Goal: Task Accomplishment & Management: Manage account settings

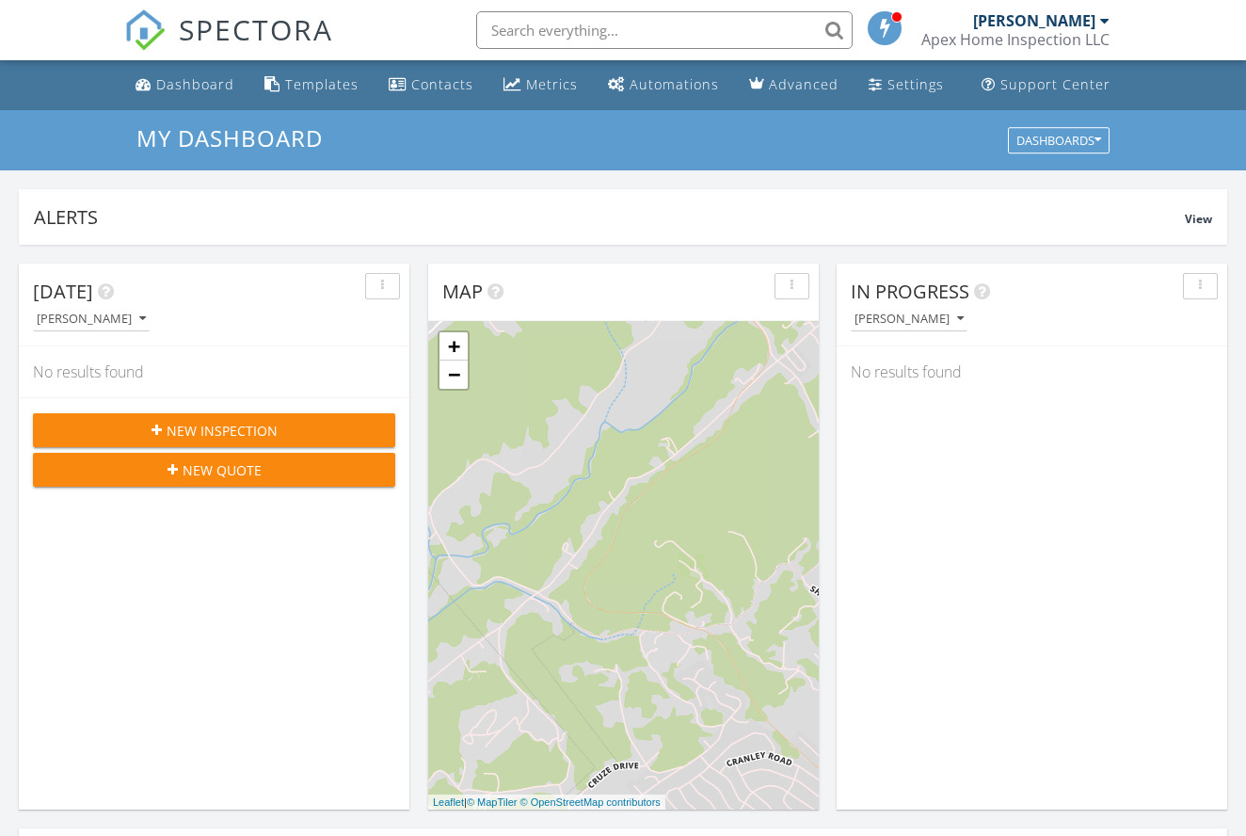
scroll to position [1714, 1247]
click at [139, 319] on icon "button" at bounding box center [142, 318] width 7 height 13
click at [385, 281] on div "button" at bounding box center [383, 286] width 18 height 13
click at [294, 290] on div "Today" at bounding box center [200, 292] width 334 height 28
click at [957, 320] on icon "button" at bounding box center [960, 318] width 7 height 13
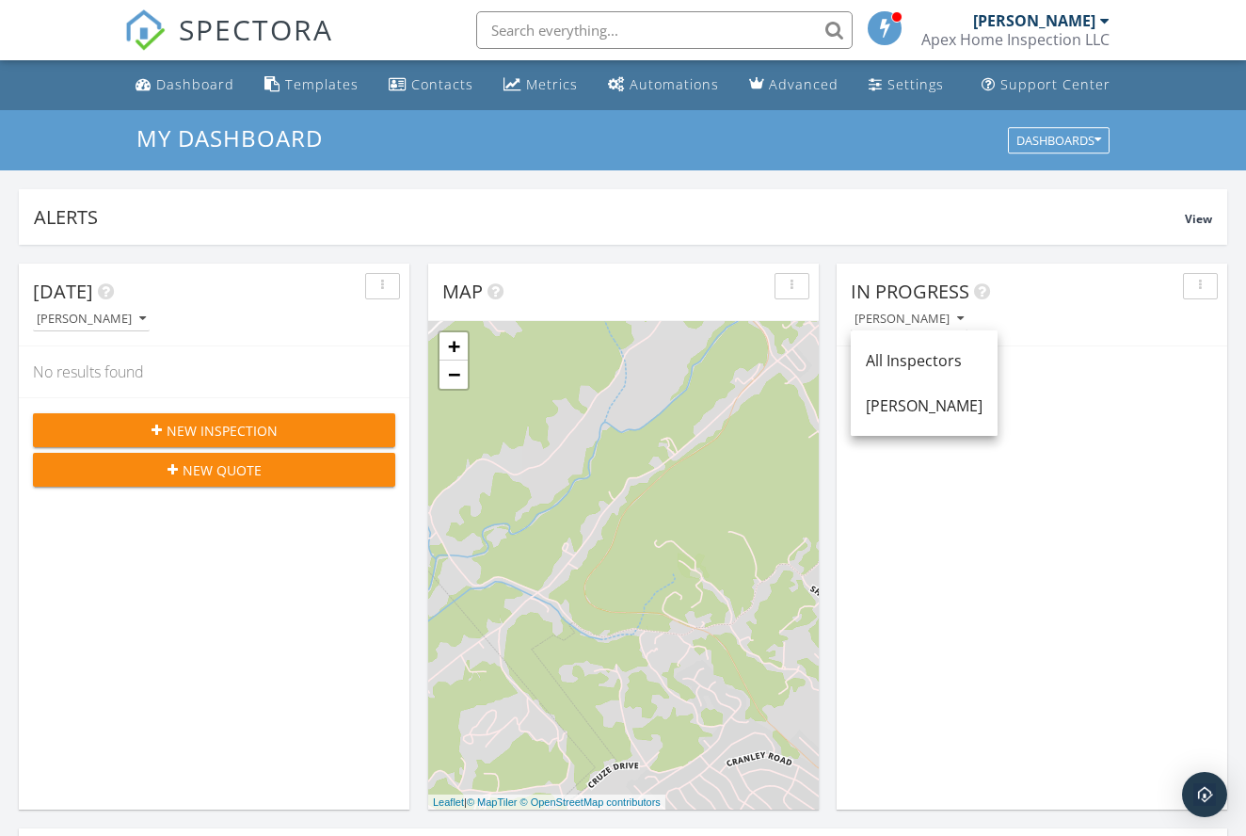
click at [1027, 318] on div "[PERSON_NAME]" at bounding box center [1039, 318] width 376 height 25
click at [1105, 20] on div at bounding box center [1104, 20] width 9 height 15
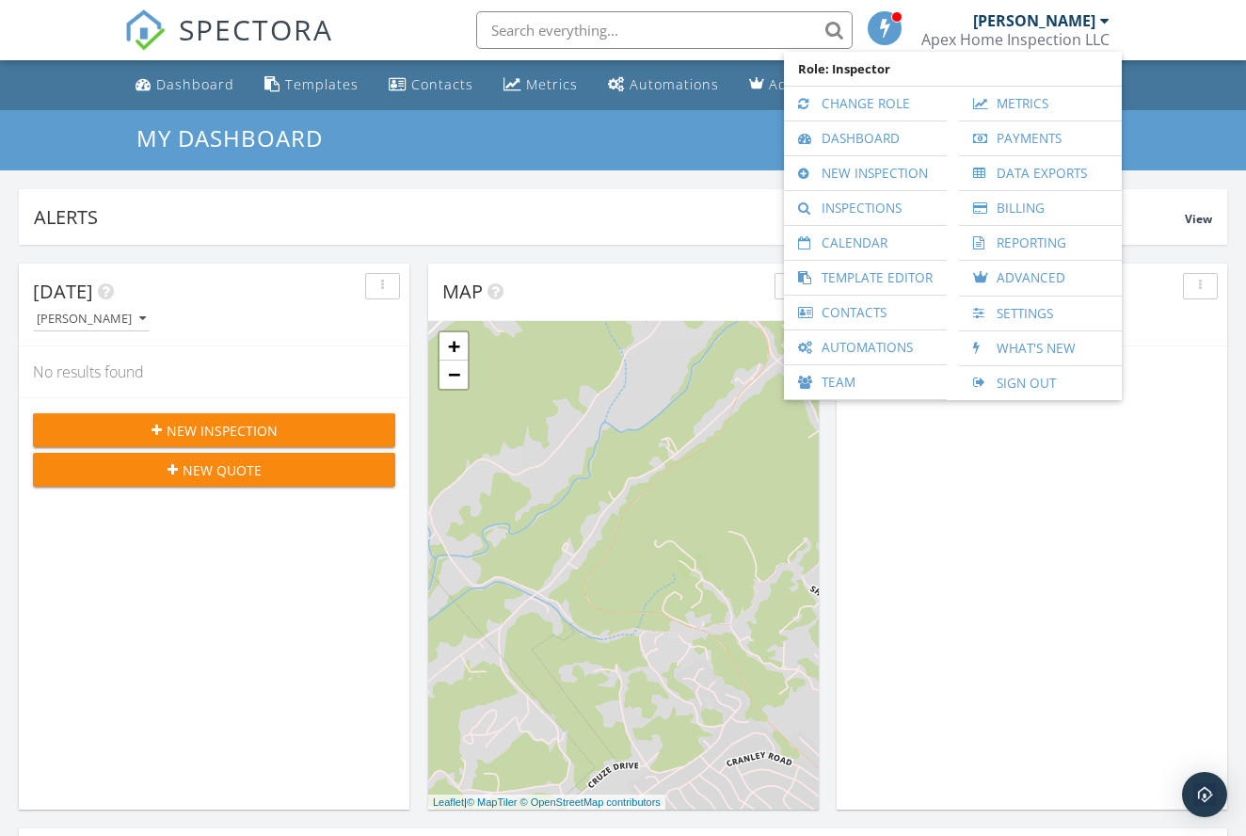
click at [1046, 468] on div "In Progress Kim Morris No results found" at bounding box center [1032, 537] width 391 height 546
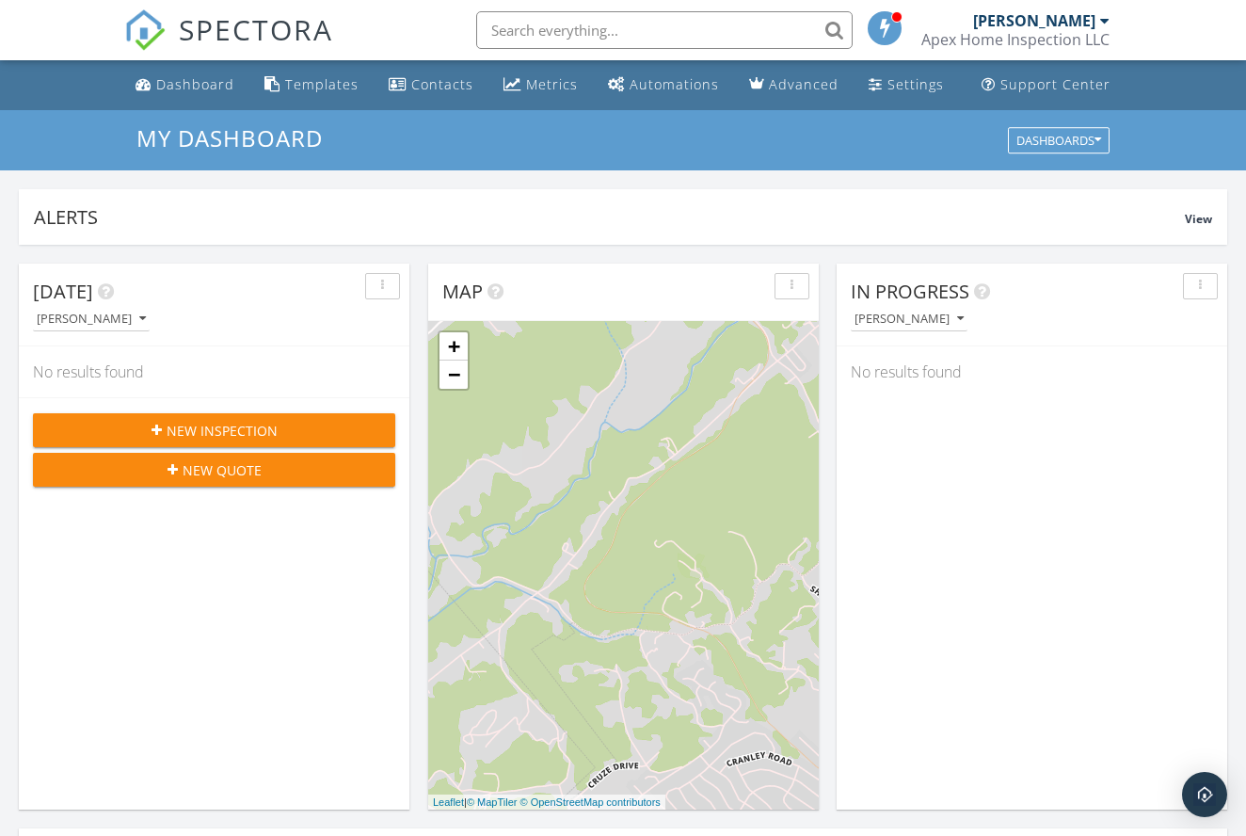
click at [1108, 19] on div at bounding box center [1104, 20] width 9 height 15
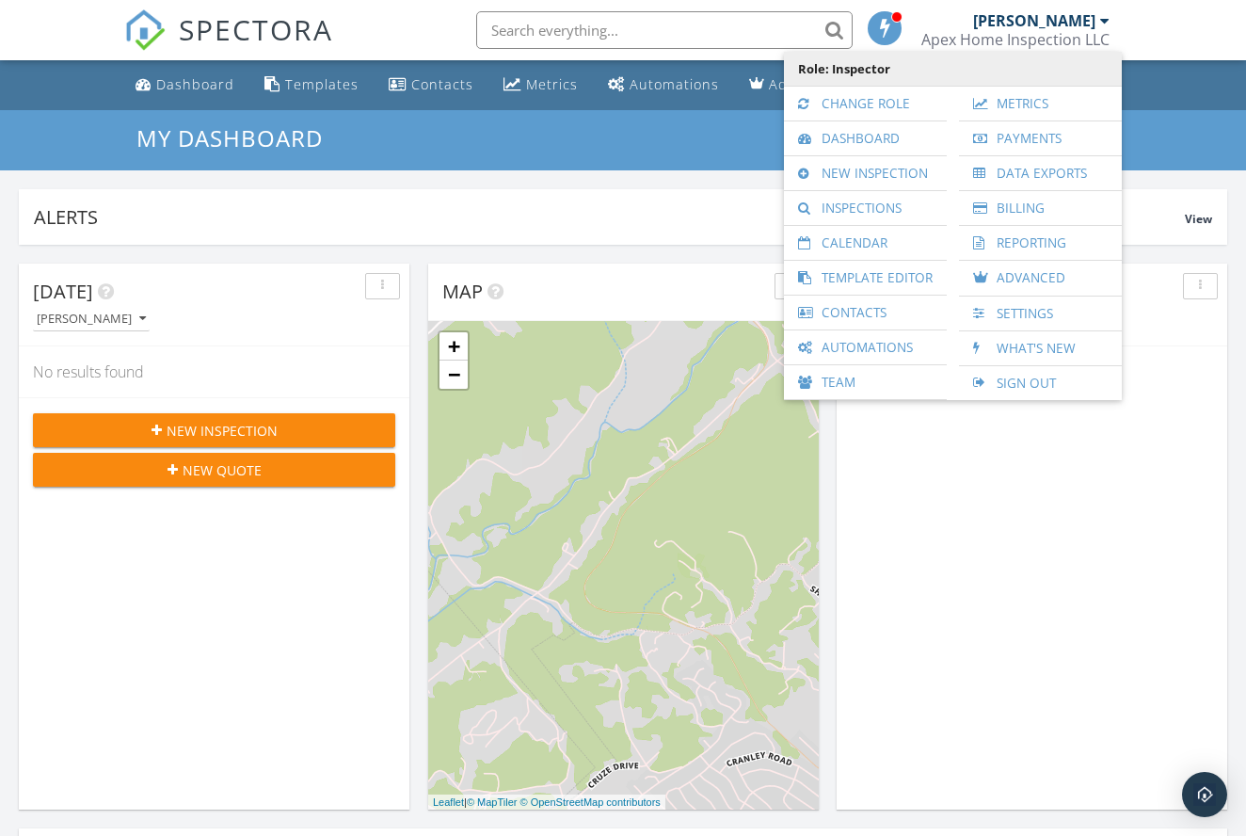
click at [959, 57] on span "Role: Inspector" at bounding box center [952, 69] width 319 height 34
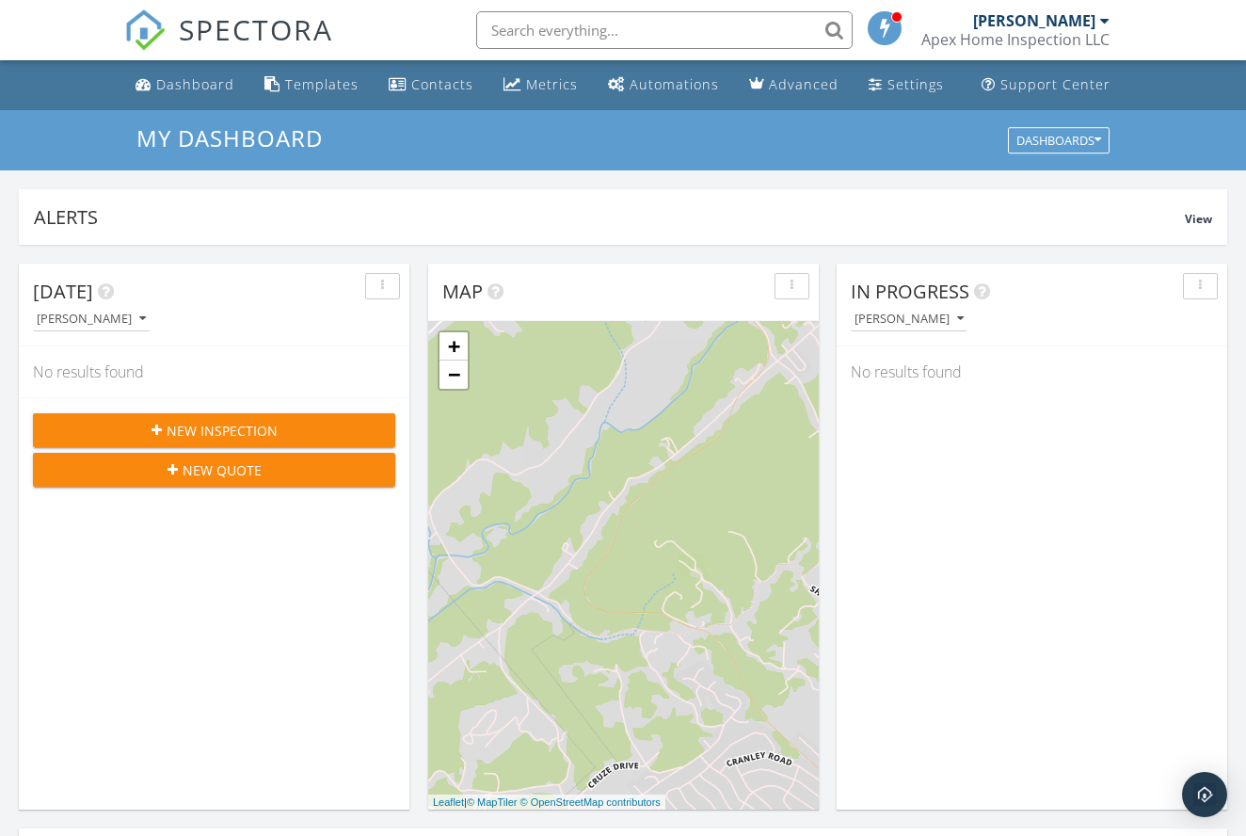
click at [1071, 10] on div "Kim Morris Apex Home Inspection LLC" at bounding box center [1015, 30] width 188 height 60
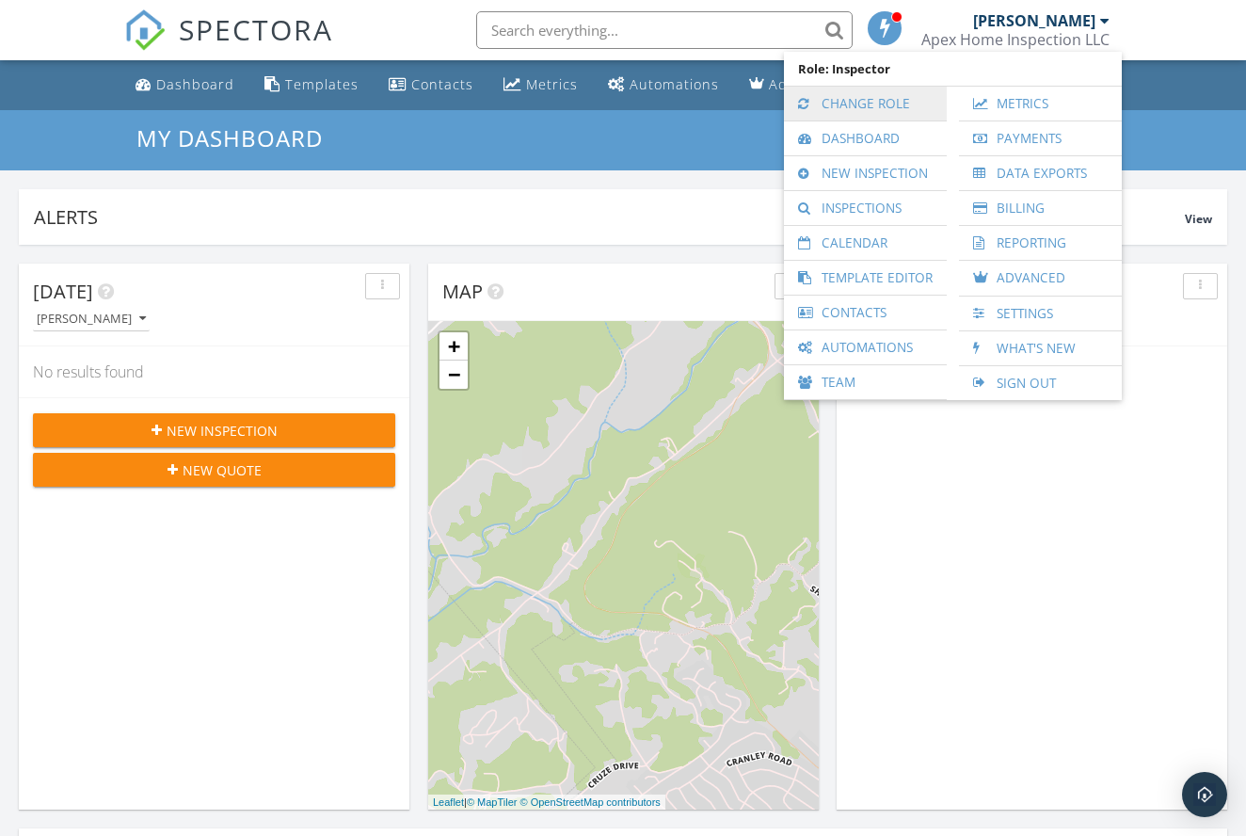
click at [889, 107] on link "Change Role" at bounding box center [865, 104] width 144 height 34
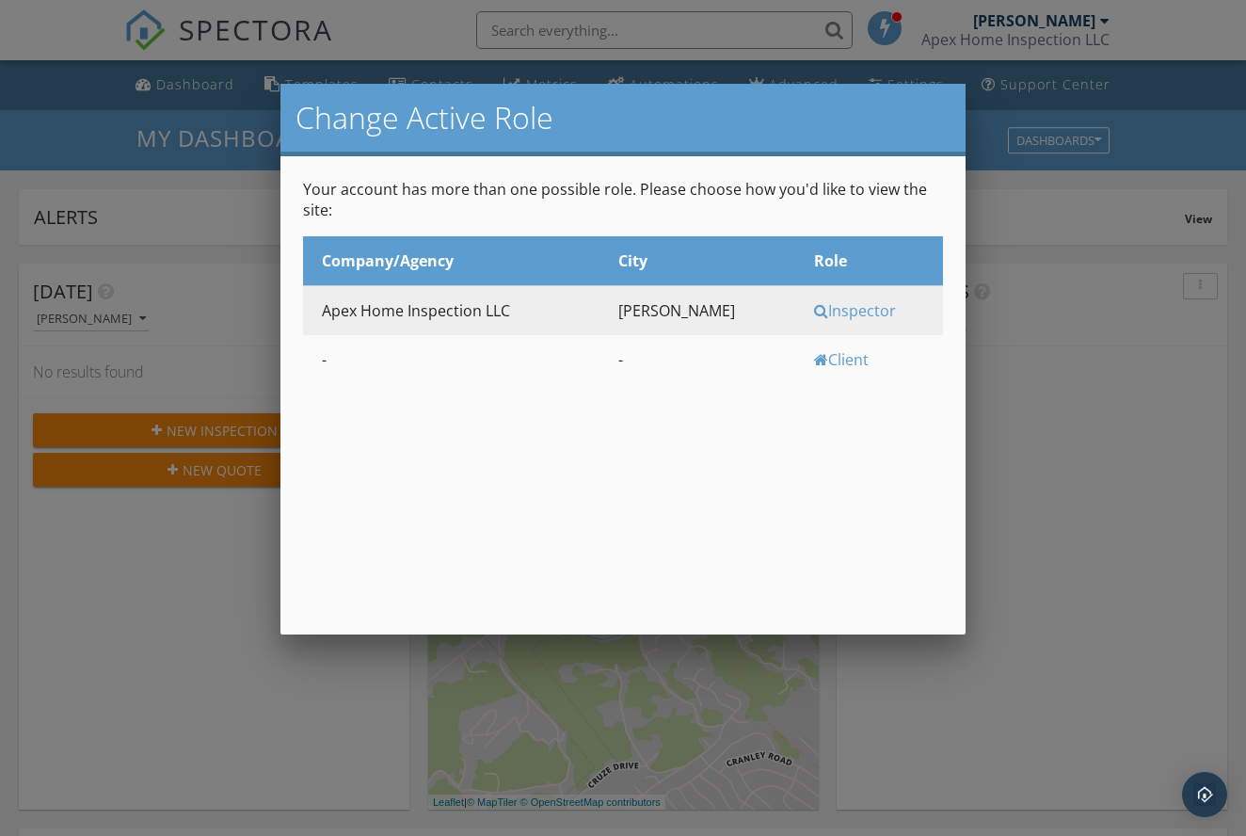
click at [568, 317] on td "Apex Home Inspection LLC" at bounding box center [451, 310] width 296 height 50
click at [467, 315] on td "Apex Home Inspection LLC" at bounding box center [451, 310] width 296 height 50
click at [806, 261] on th "Role" at bounding box center [869, 261] width 148 height 50
click at [856, 315] on div "Inspector" at bounding box center [876, 310] width 124 height 21
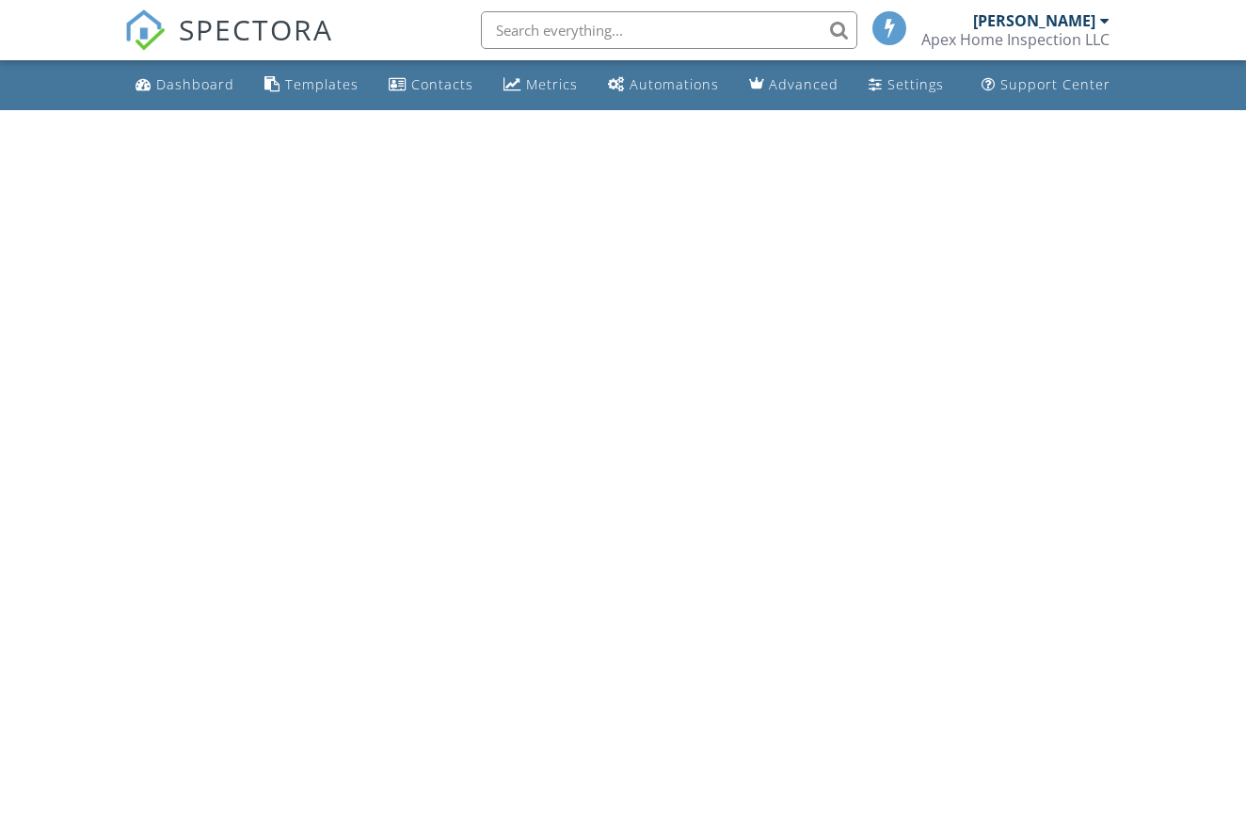
click at [850, 110] on html "SPECTORA Kim Morris Apex Home Inspection LLC Role: Inspector Change Role Dashbo…" at bounding box center [623, 55] width 1246 height 110
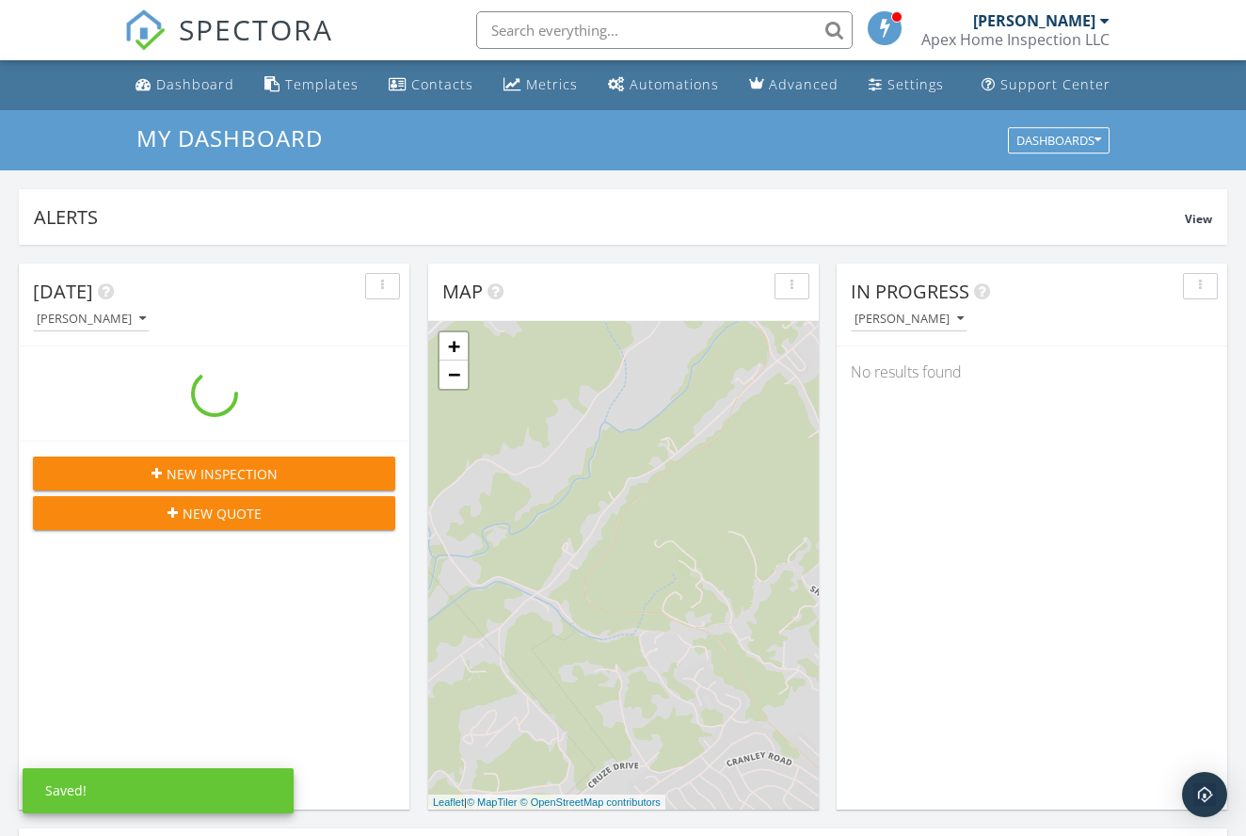
scroll to position [1714, 1247]
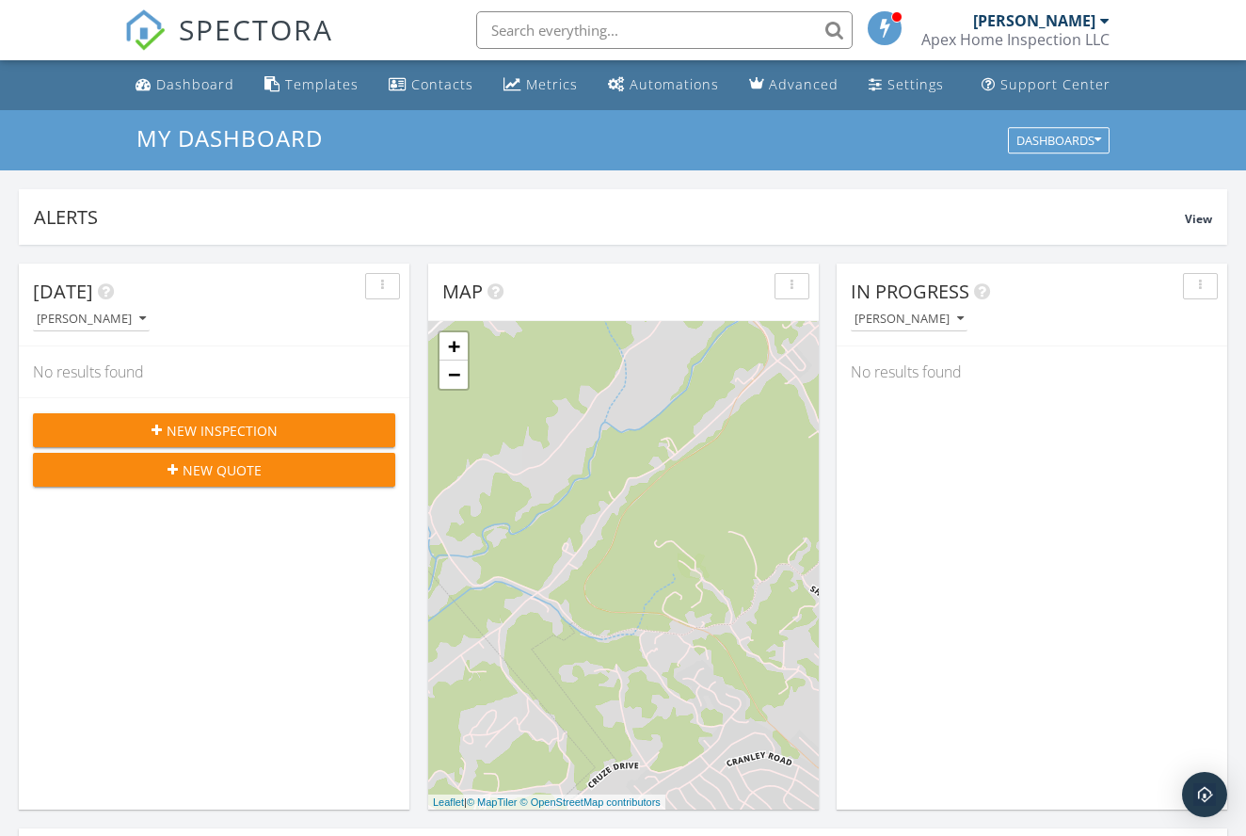
click at [1108, 25] on div at bounding box center [1104, 20] width 9 height 15
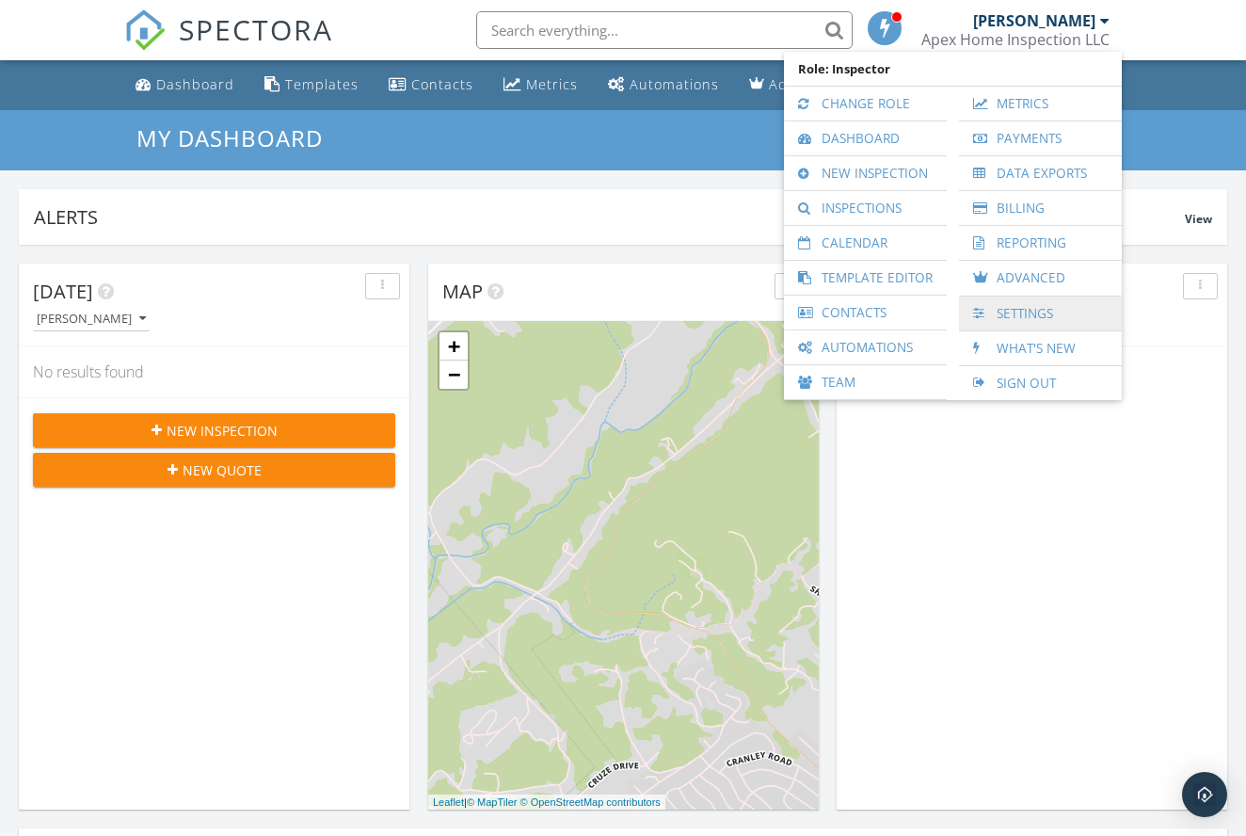
click at [1020, 304] on link "Settings" at bounding box center [1040, 313] width 144 height 34
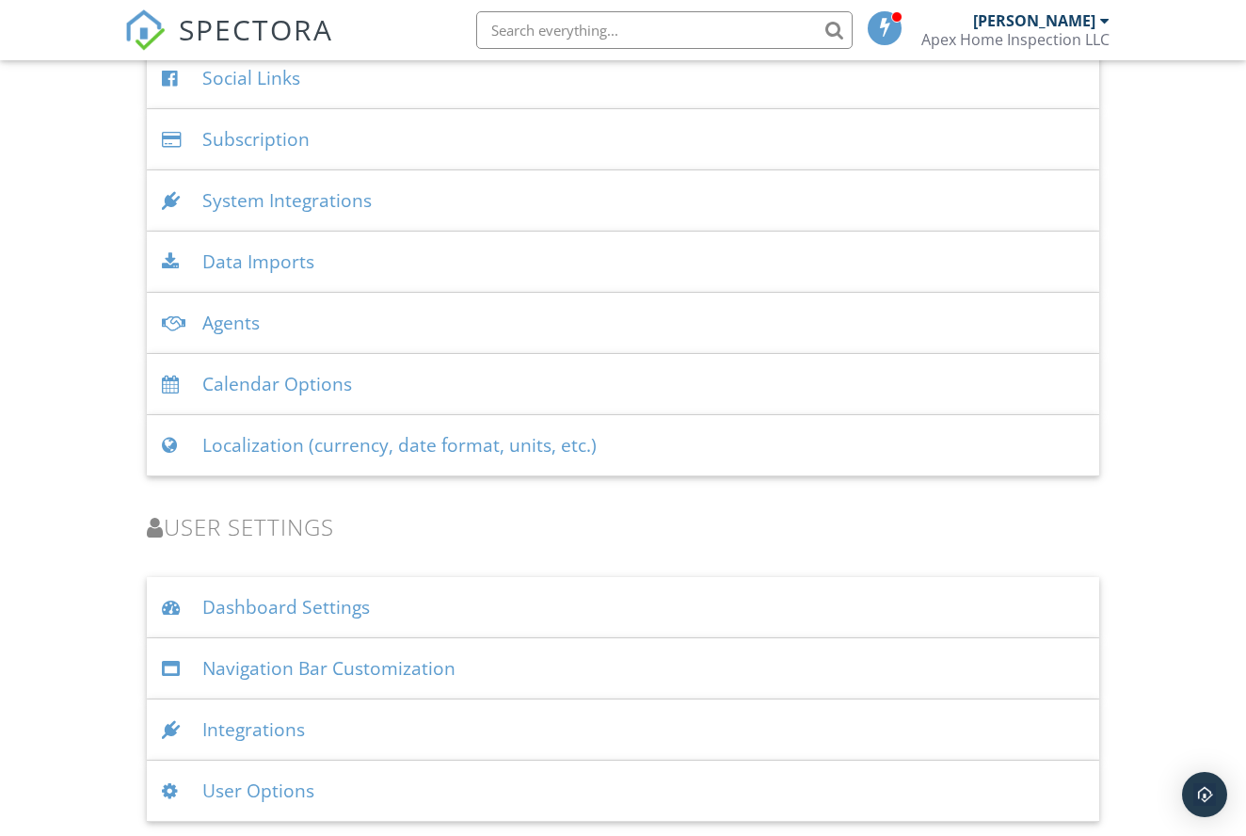
scroll to position [2359, 0]
click at [287, 792] on div "User Options" at bounding box center [623, 791] width 952 height 61
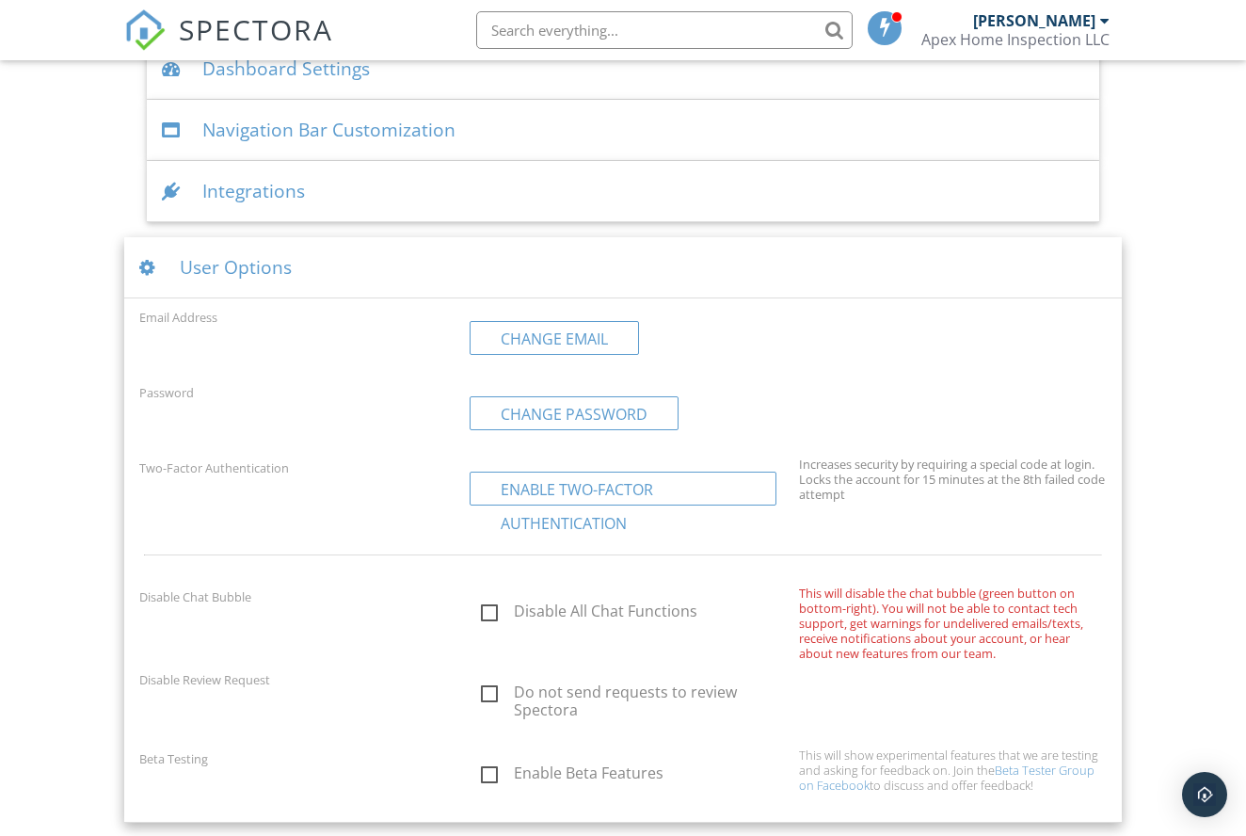
scroll to position [2898, 0]
click at [203, 270] on div "User Options" at bounding box center [622, 268] width 997 height 61
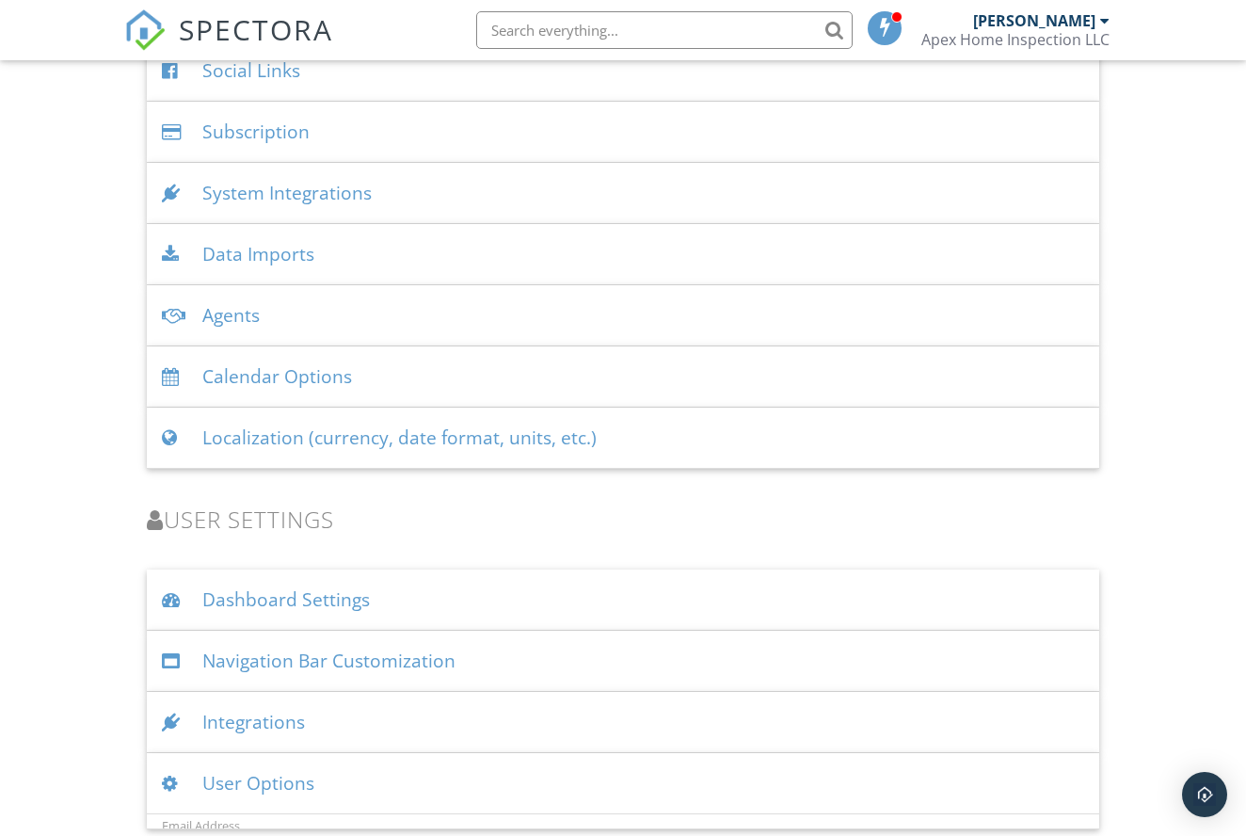
scroll to position [2359, 0]
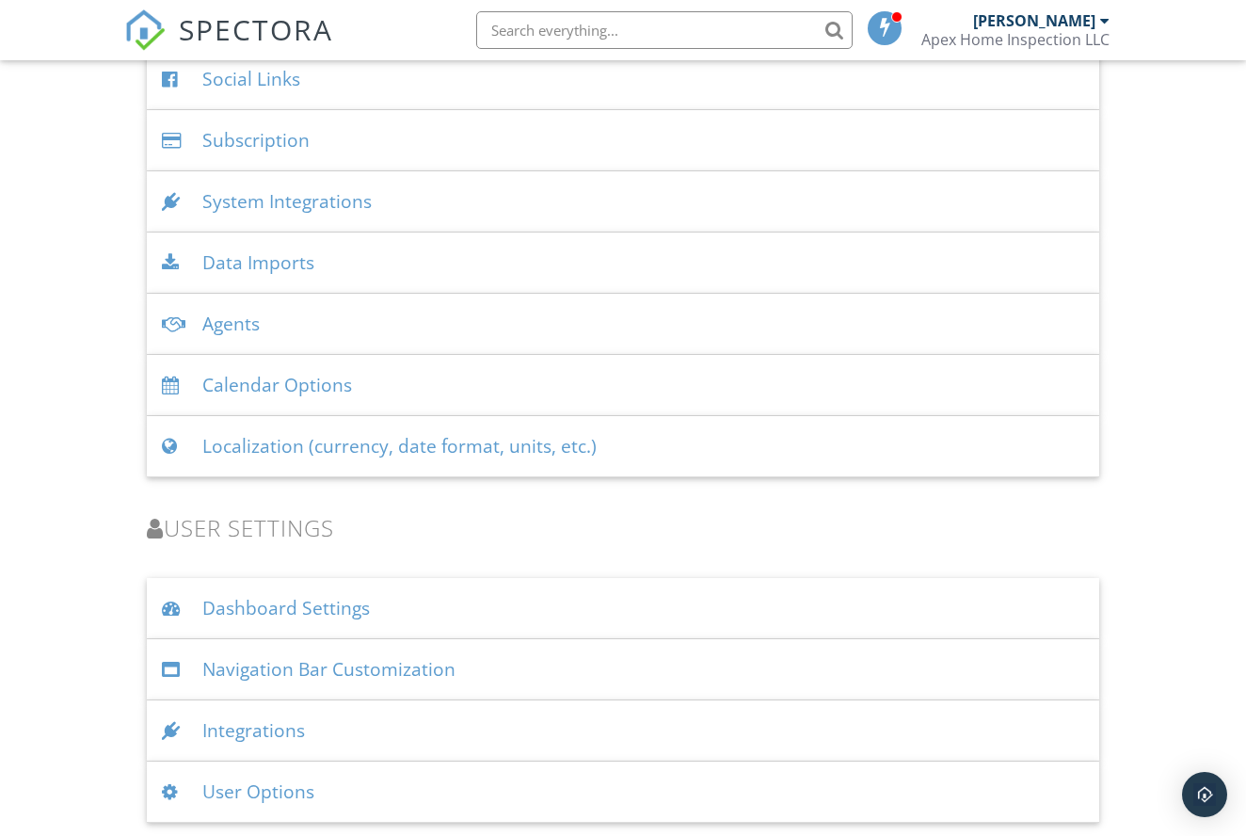
click at [1104, 24] on div at bounding box center [1104, 20] width 9 height 15
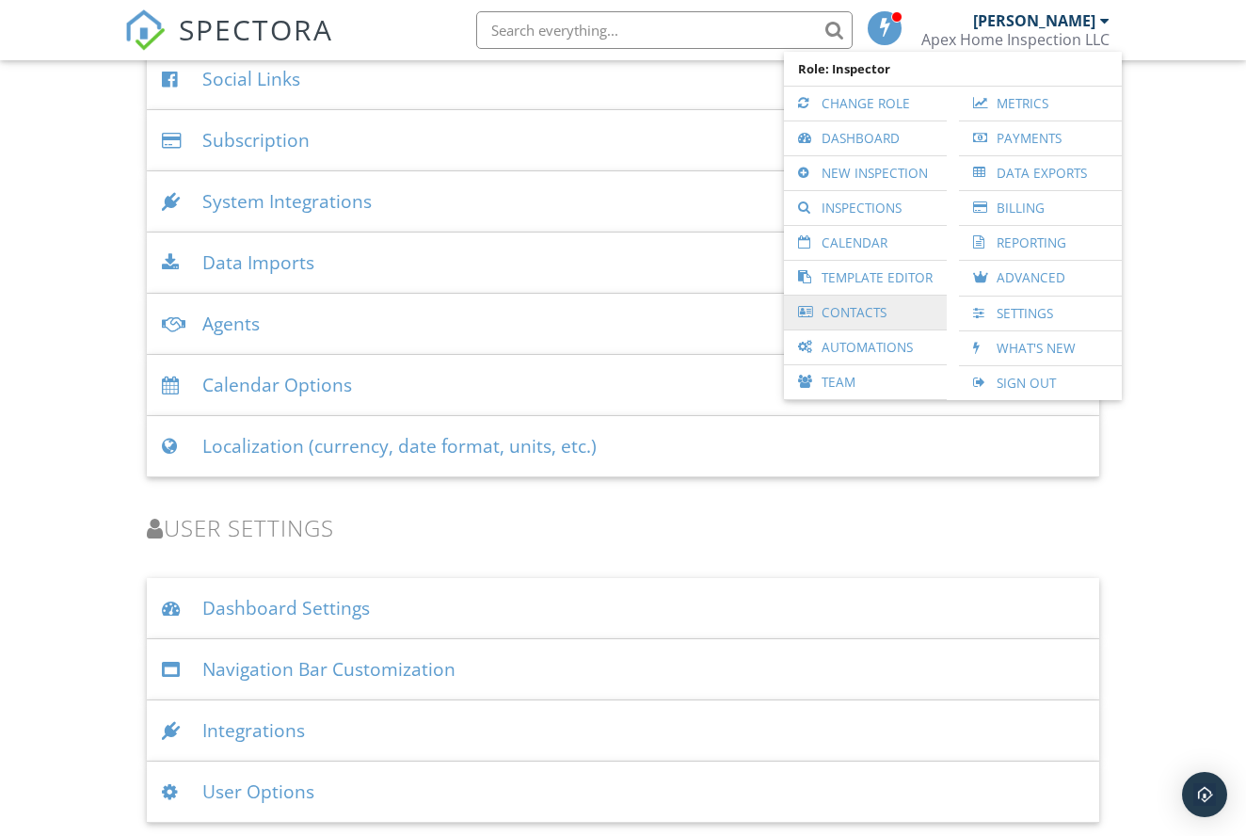
click at [862, 305] on link "Contacts" at bounding box center [865, 313] width 144 height 34
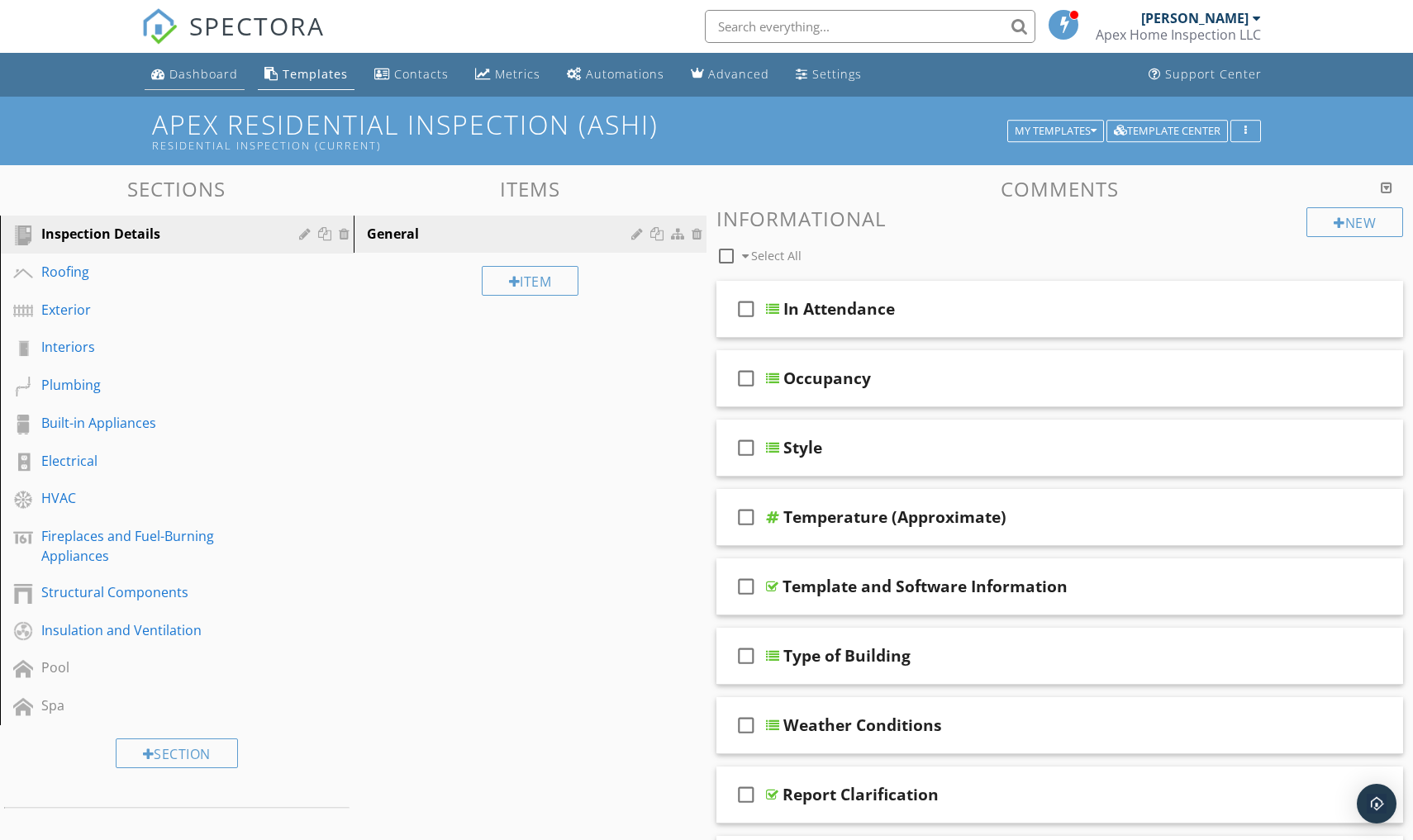
click at [218, 68] on div "Dashboard" at bounding box center [204, 74] width 68 height 16
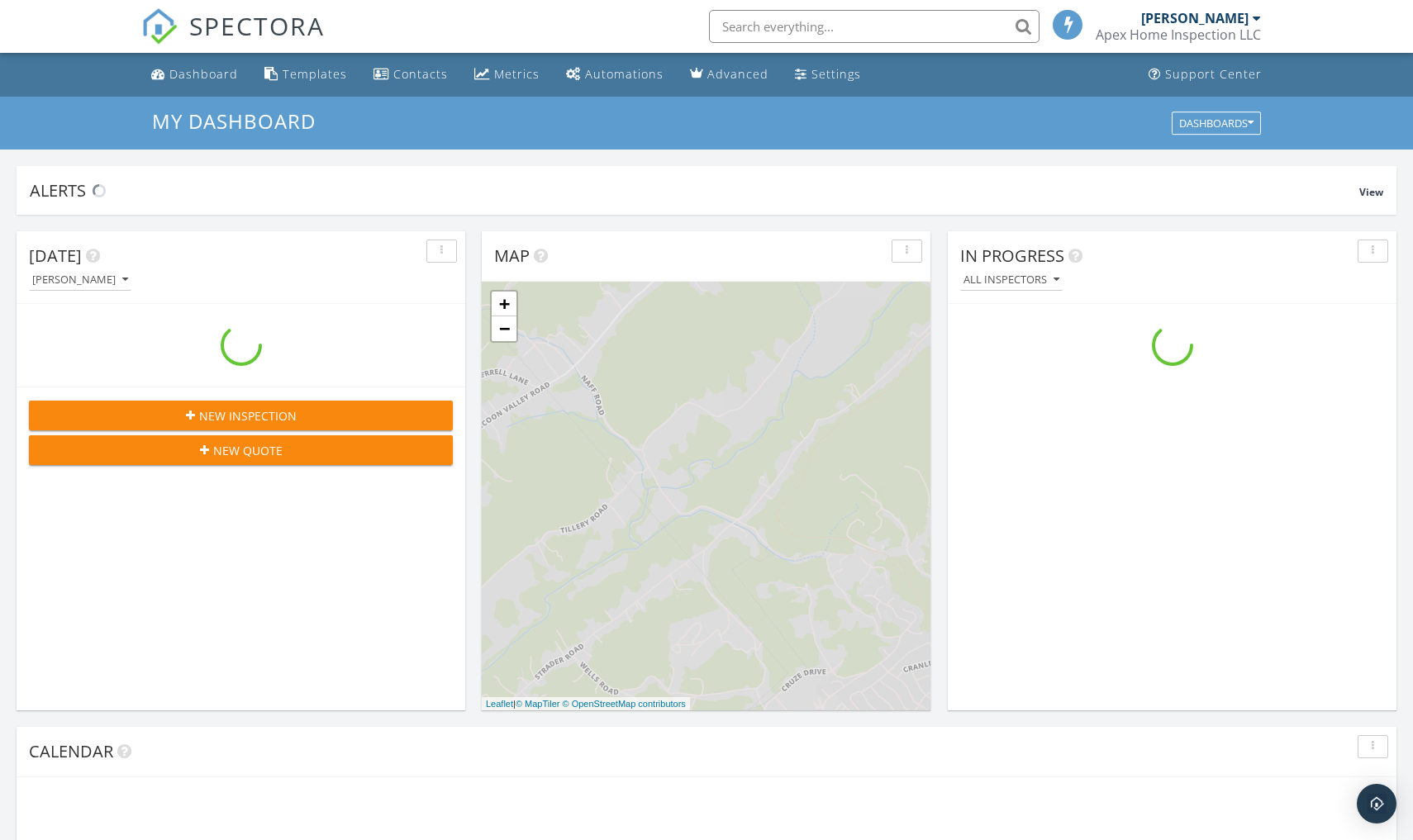
scroll to position [1504, 1414]
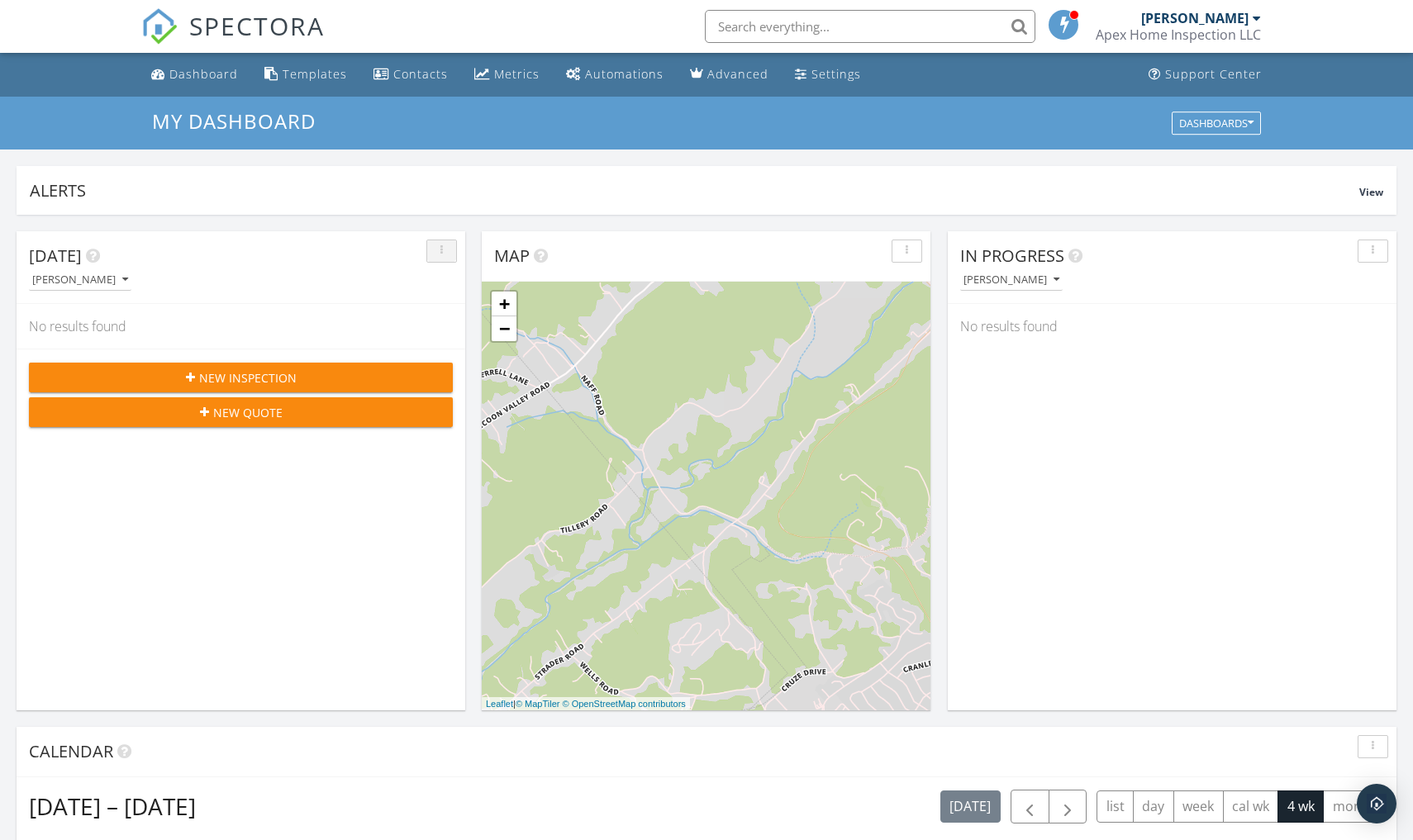
click at [435, 252] on div "button" at bounding box center [442, 251] width 16 height 11
click at [453, 292] on div "Refresh" at bounding box center [470, 288] width 60 height 20
click at [1258, 19] on div at bounding box center [1257, 18] width 8 height 13
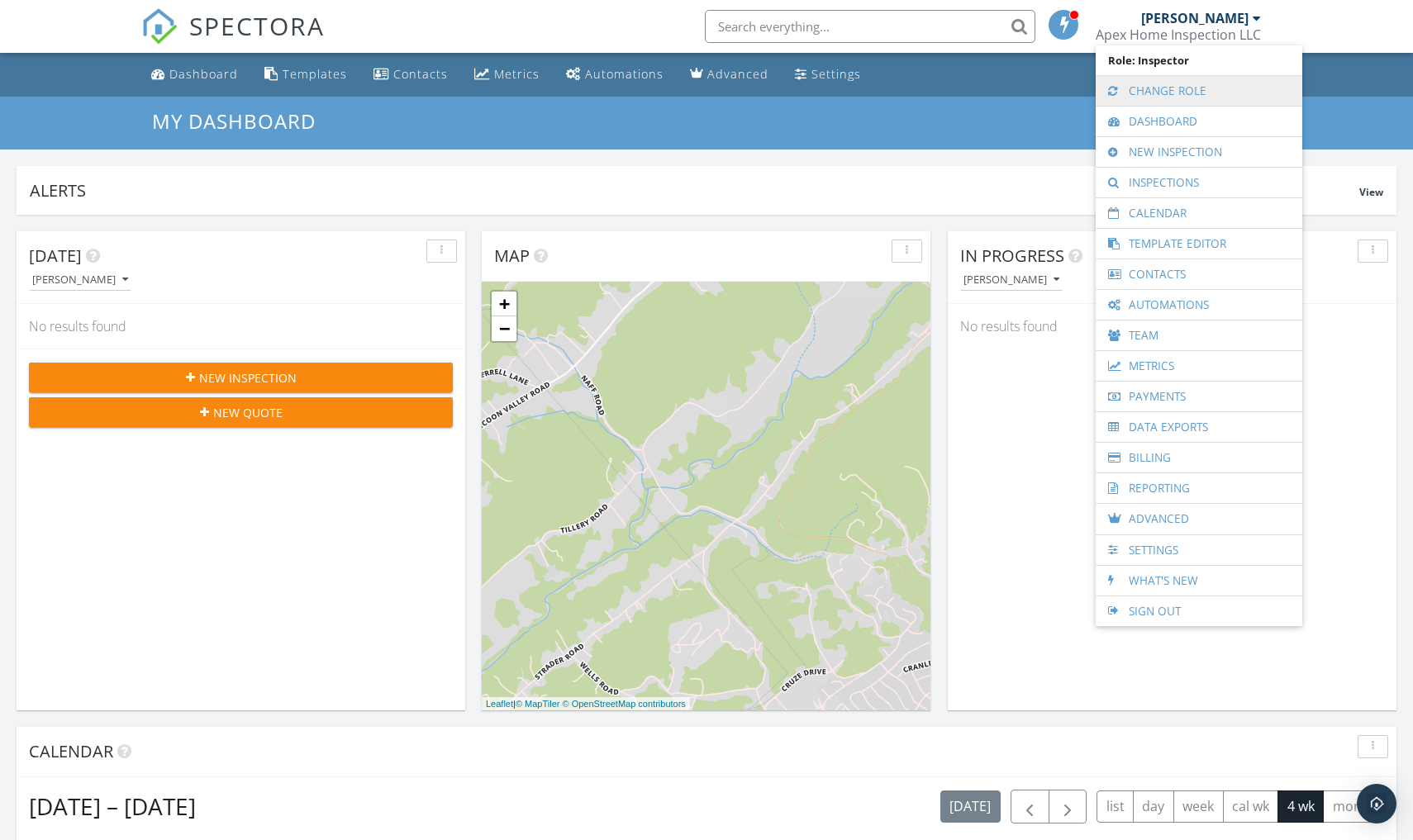
click at [1189, 92] on link "Change Role" at bounding box center [1199, 91] width 190 height 30
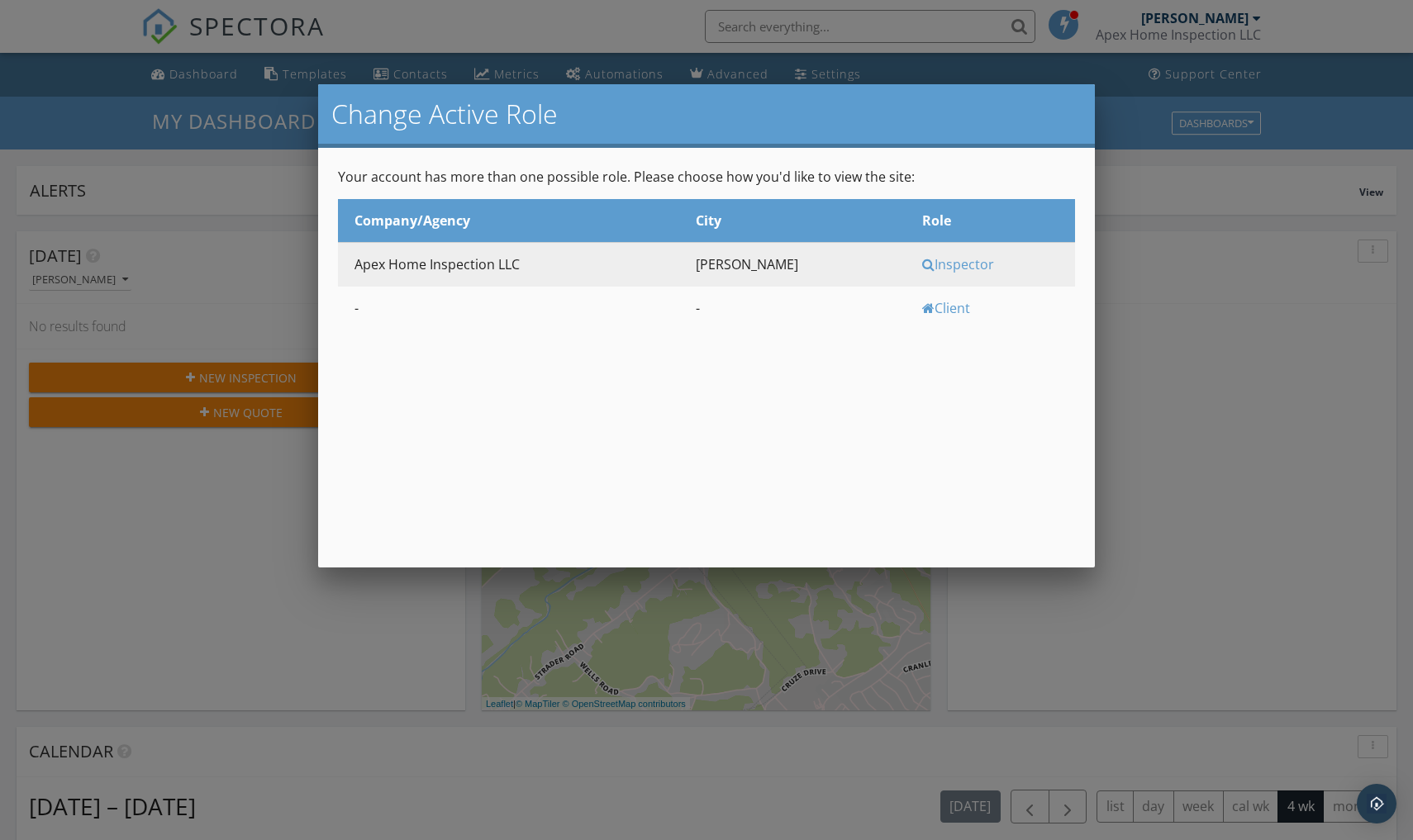
click at [870, 262] on td "[PERSON_NAME]" at bounding box center [793, 265] width 227 height 44
click at [991, 275] on td "Inspector" at bounding box center [991, 265] width 170 height 44
click at [1006, 226] on th "Role" at bounding box center [991, 221] width 170 height 44
click at [1171, 293] on div at bounding box center [706, 442] width 1413 height 1050
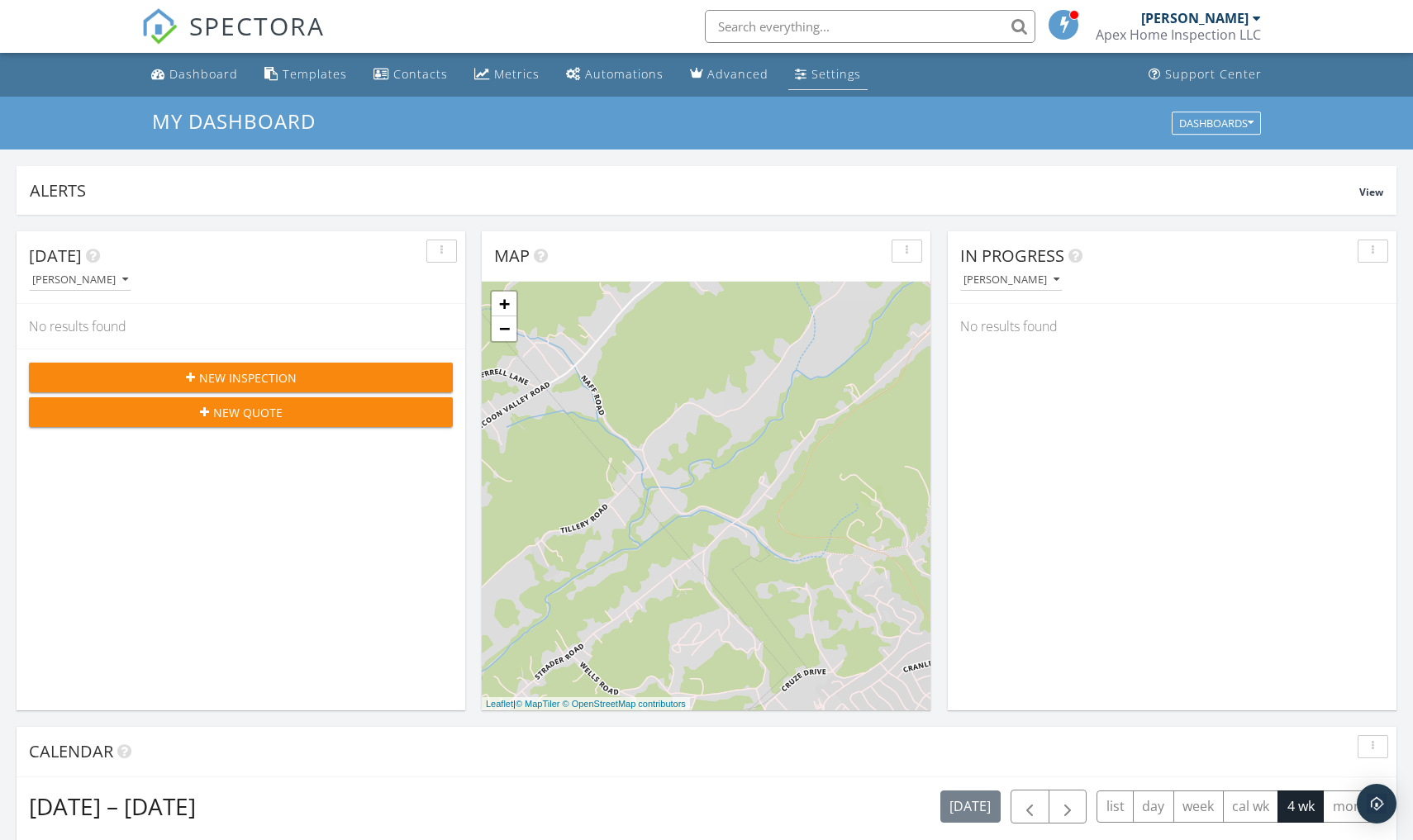
click at [801, 75] on link "Settings" at bounding box center [828, 75] width 79 height 31
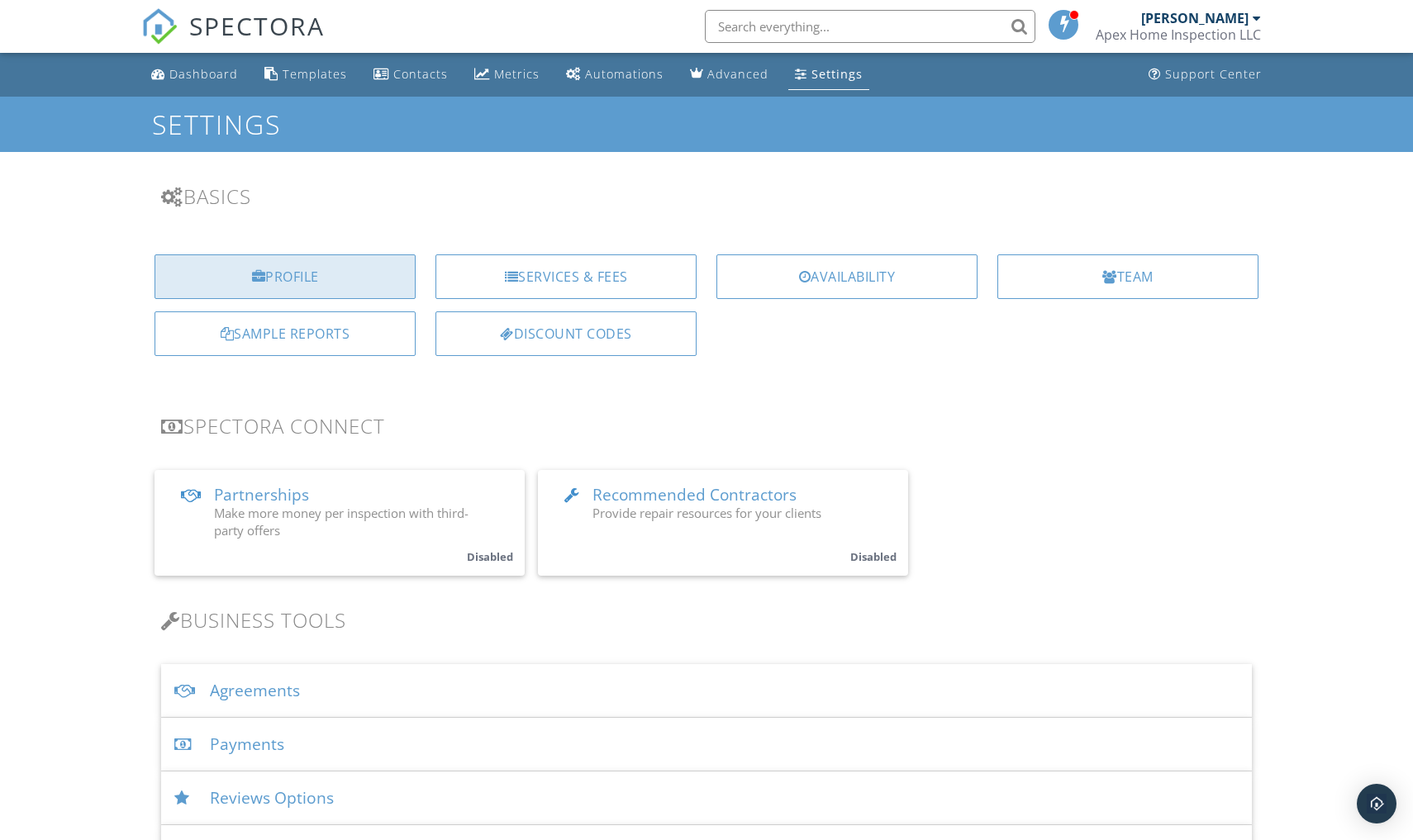
click at [311, 280] on div "Profile" at bounding box center [285, 276] width 261 height 45
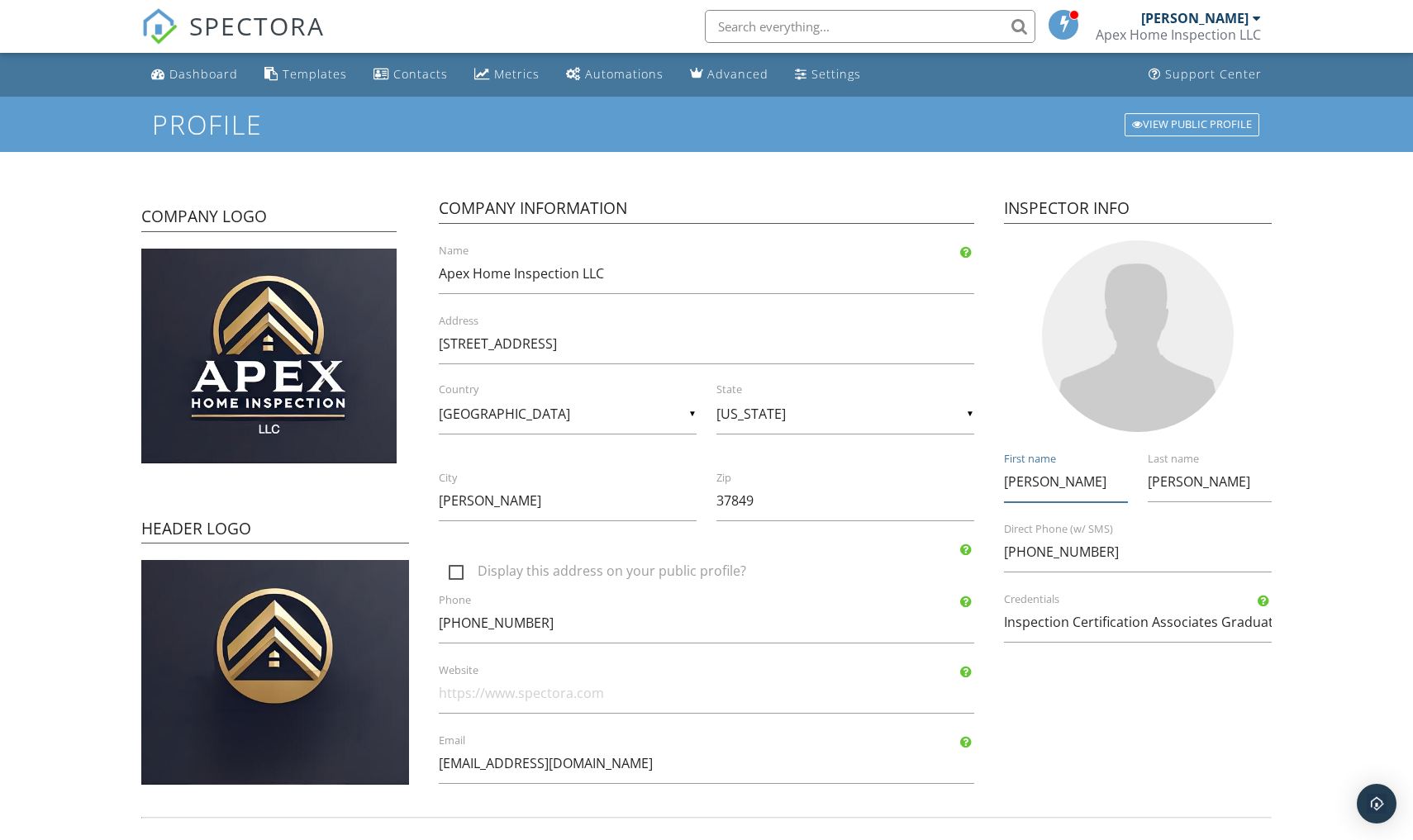
click at [1035, 486] on input "[PERSON_NAME]" at bounding box center [1066, 482] width 124 height 40
click at [1035, 486] on input "Kim" at bounding box center [1066, 482] width 124 height 40
type input "[PERSON_NAME]"
click at [1196, 477] on input "Morris" at bounding box center [1209, 482] width 124 height 40
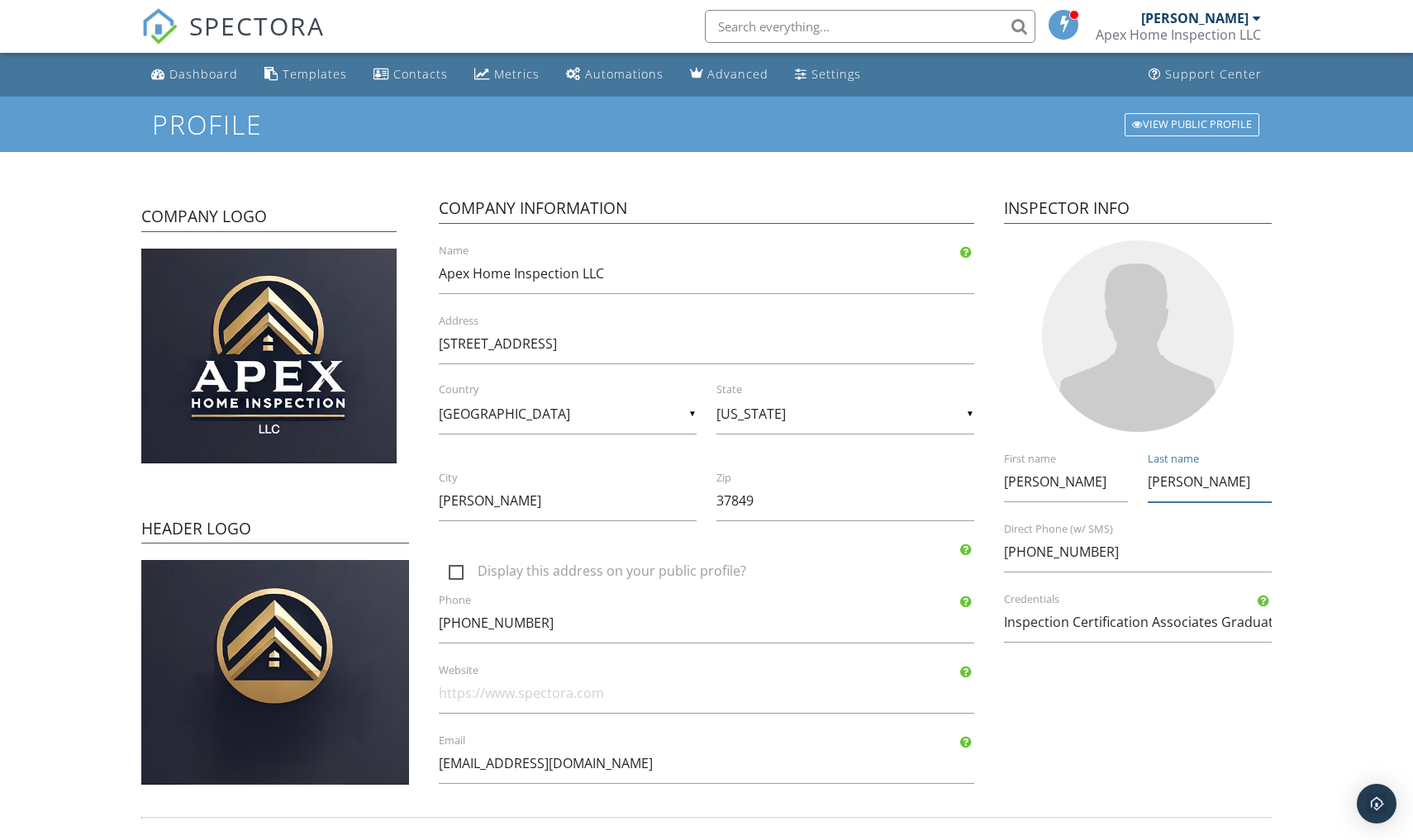
click at [1196, 477] on input "Morris" at bounding box center [1209, 482] width 124 height 40
type input "[PERSON_NAME]"
click at [1113, 550] on input "931-273-8893" at bounding box center [1138, 552] width 268 height 40
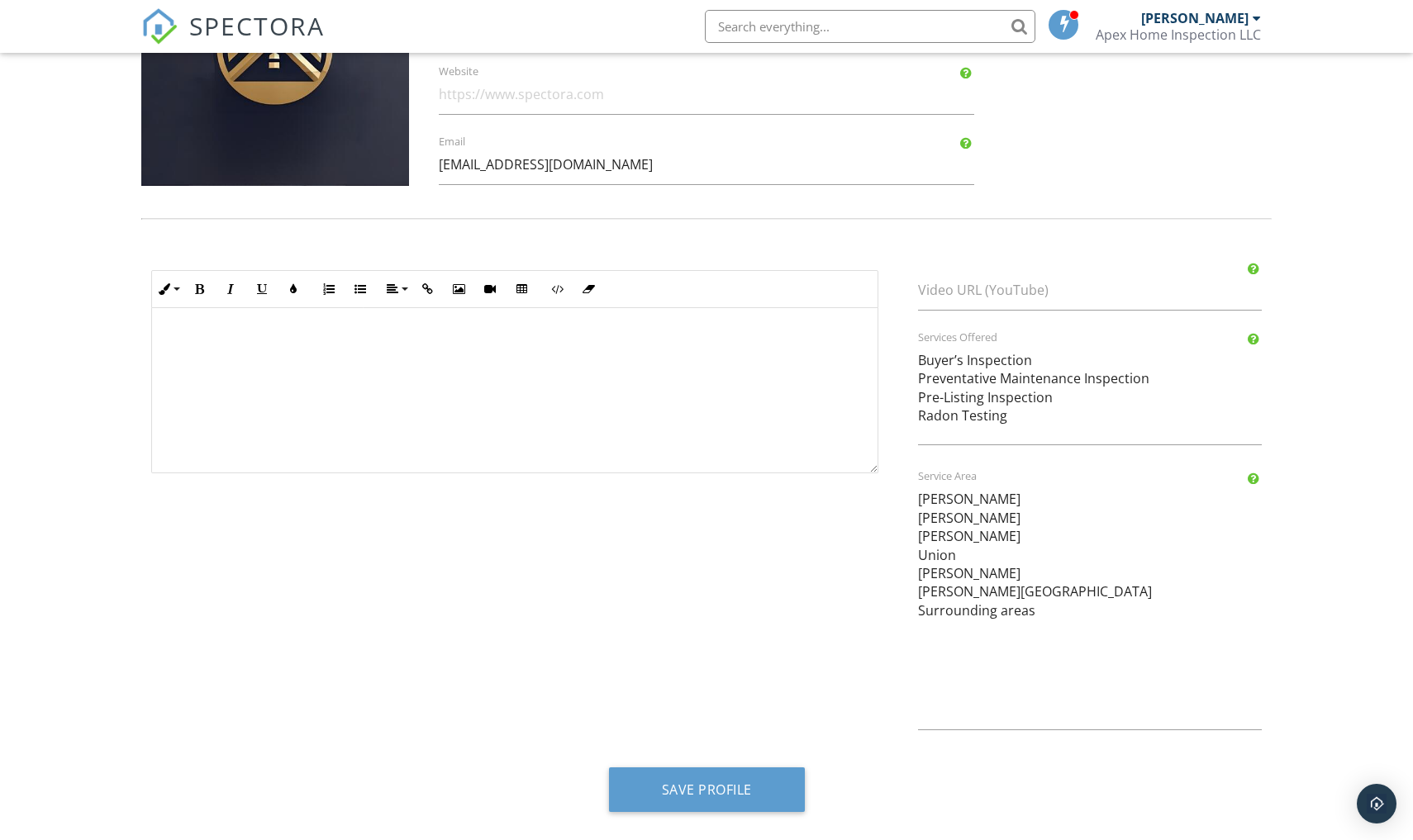
scroll to position [598, 0]
type input "[PHONE_NUMBER]"
click at [781, 787] on button "Save Profile" at bounding box center [707, 790] width 196 height 45
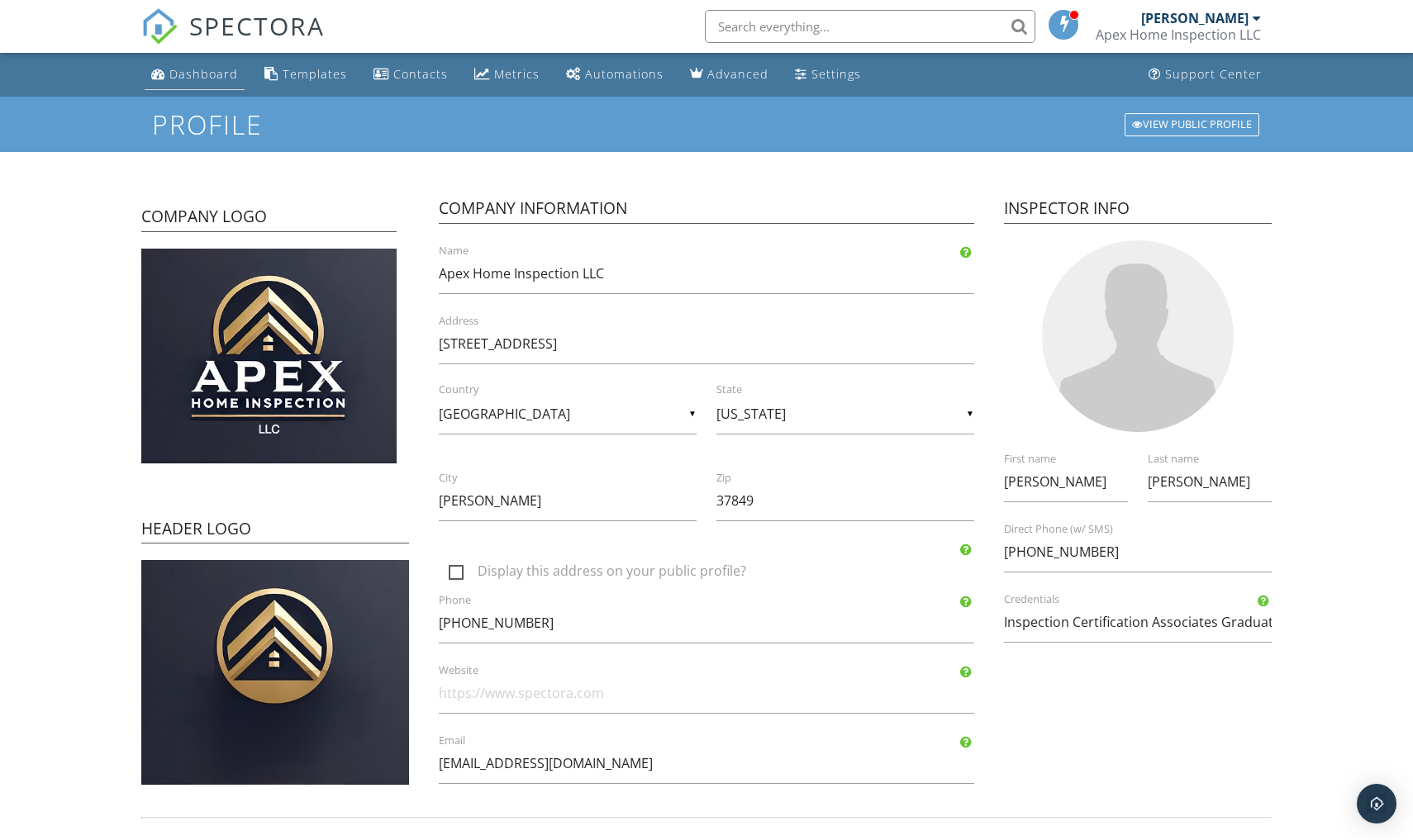
click at [200, 74] on div "Dashboard" at bounding box center [204, 74] width 68 height 16
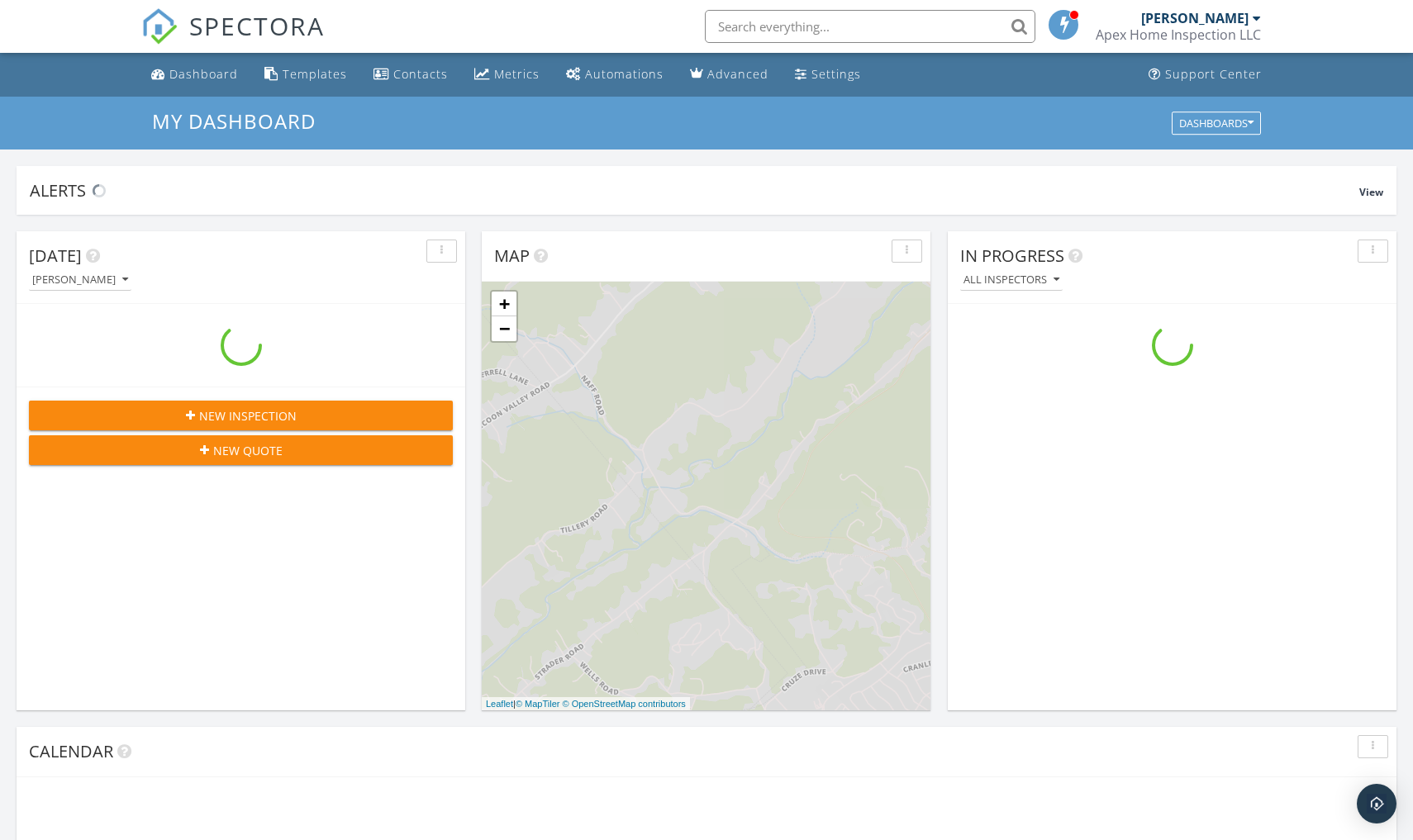
scroll to position [1504, 1414]
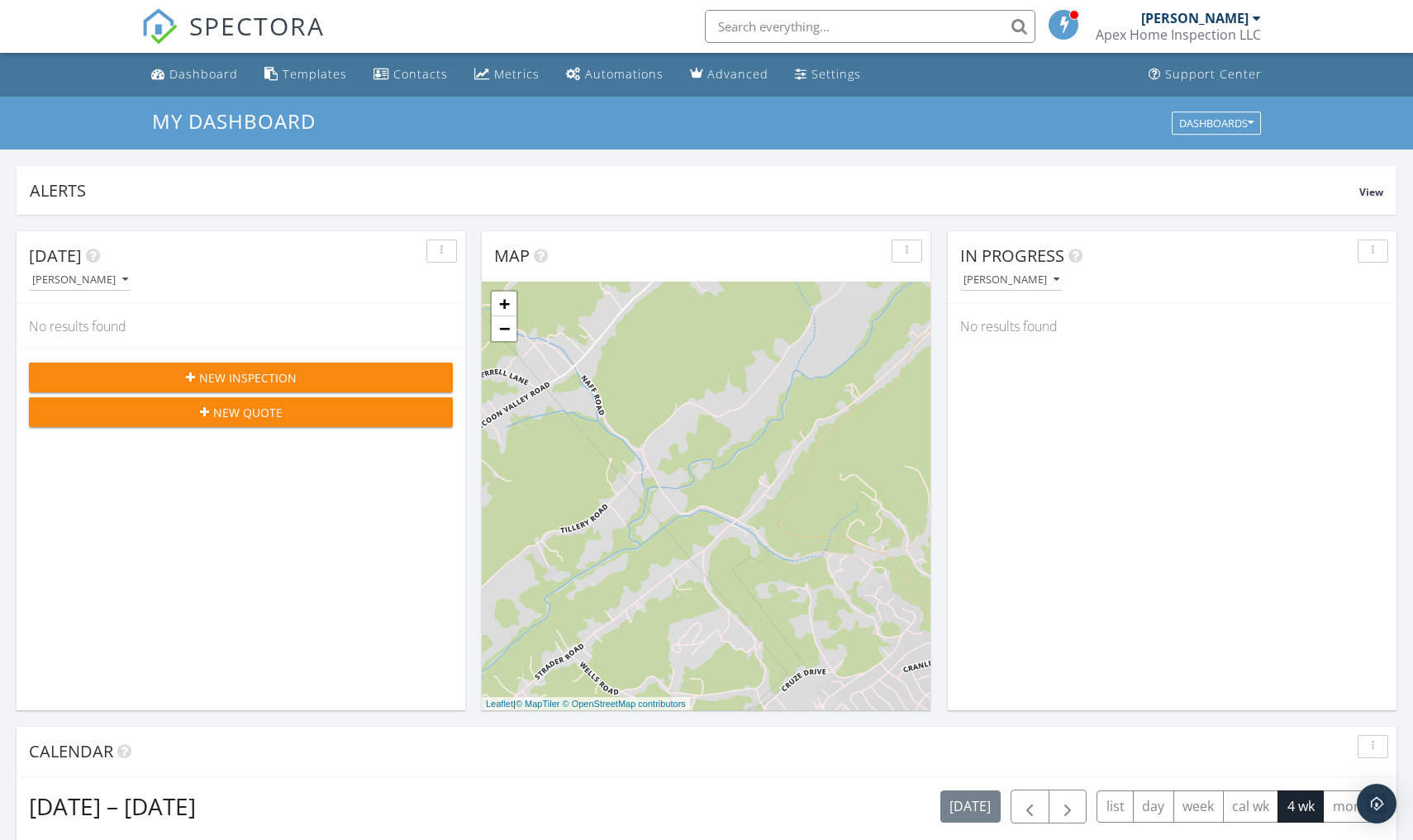
click at [329, 372] on div "New Inspection" at bounding box center [241, 378] width 398 height 18
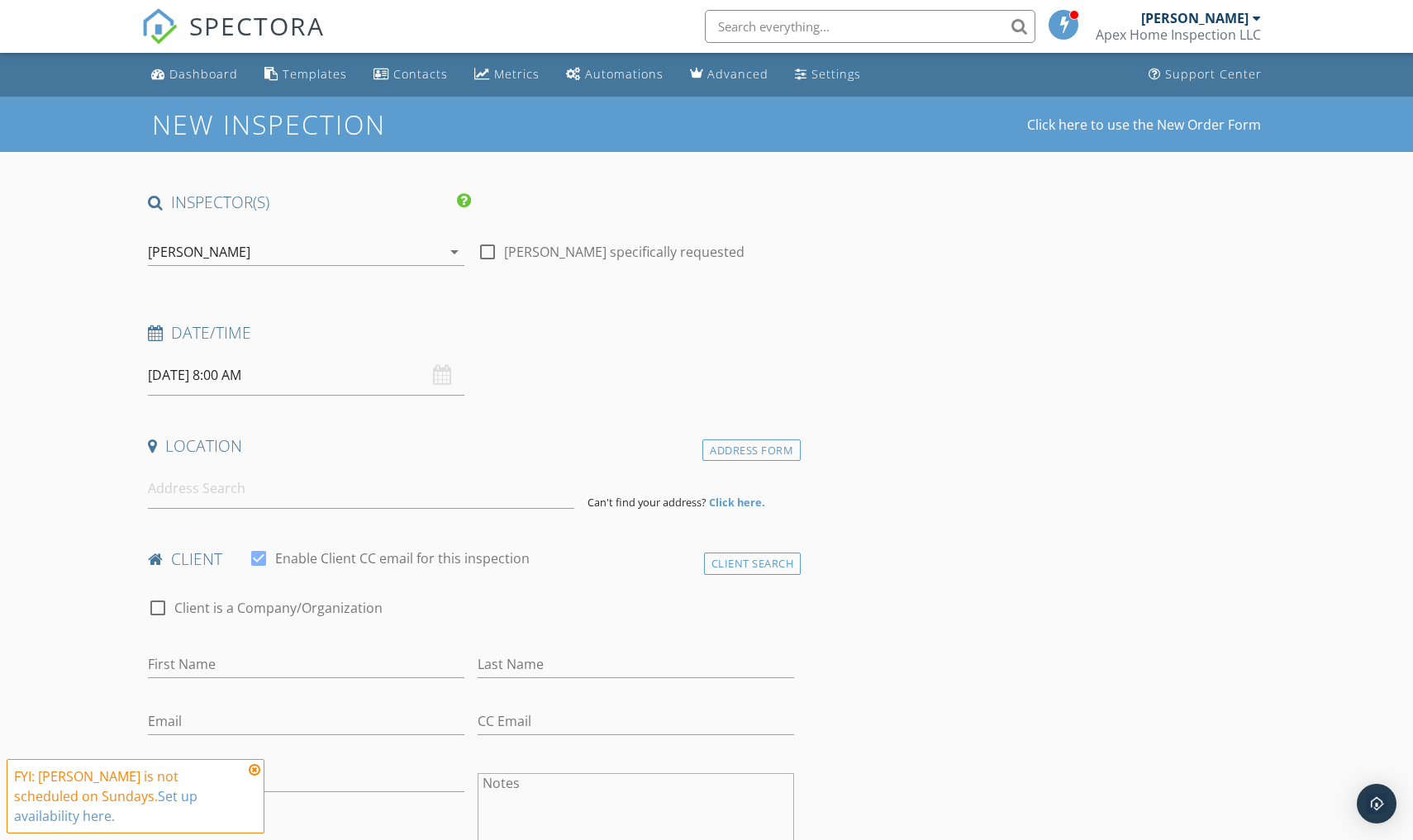
click at [457, 253] on icon "arrow_drop_down" at bounding box center [454, 252] width 20 height 20
click at [516, 340] on h4 "Date/Time" at bounding box center [471, 333] width 646 height 21
click at [440, 377] on div "[DATE] 8:00 AM" at bounding box center [306, 376] width 316 height 40
click at [362, 384] on input "[DATE] 8:00 AM" at bounding box center [306, 376] width 316 height 40
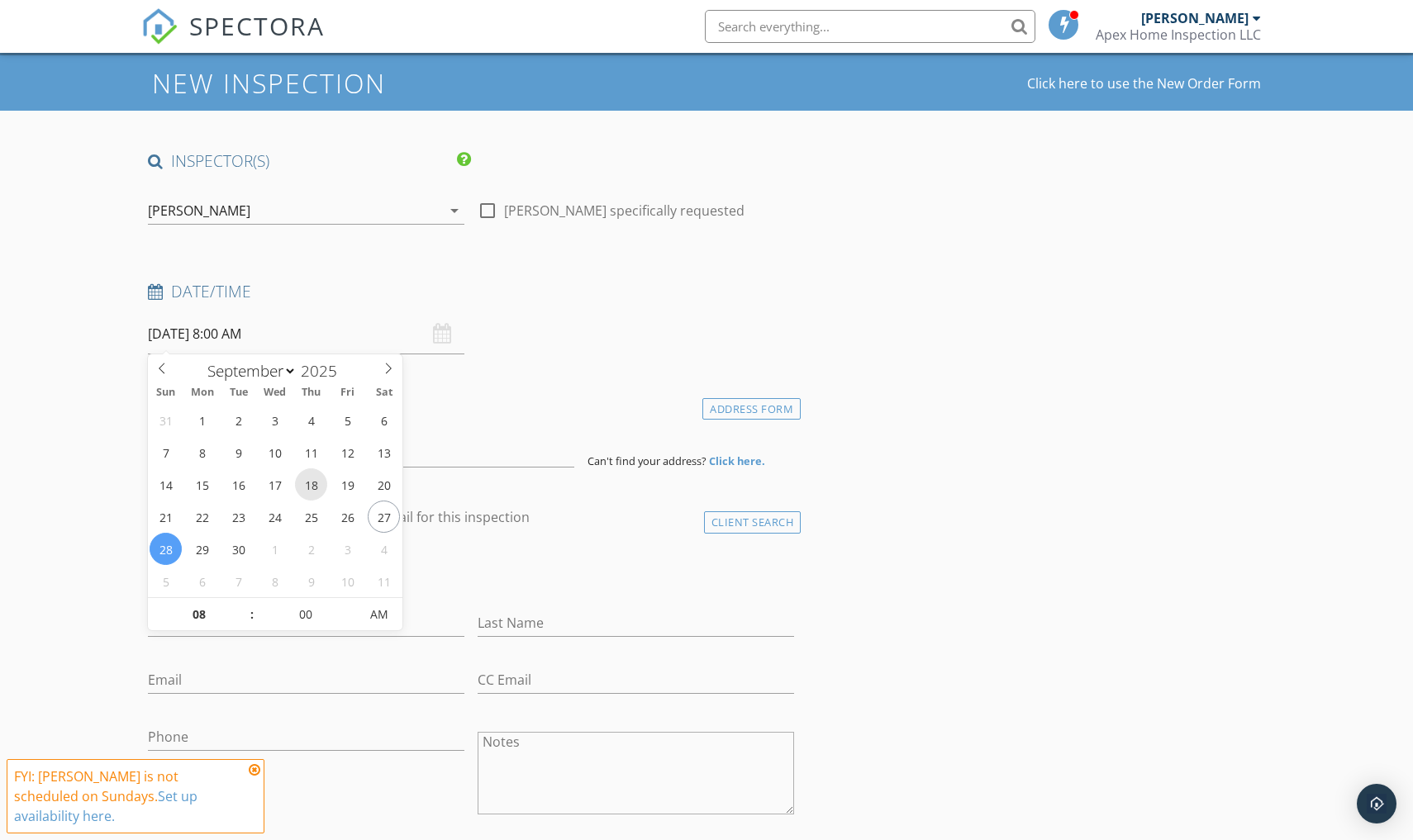
scroll to position [41, 0]
type input "[DATE] 8:00 AM"
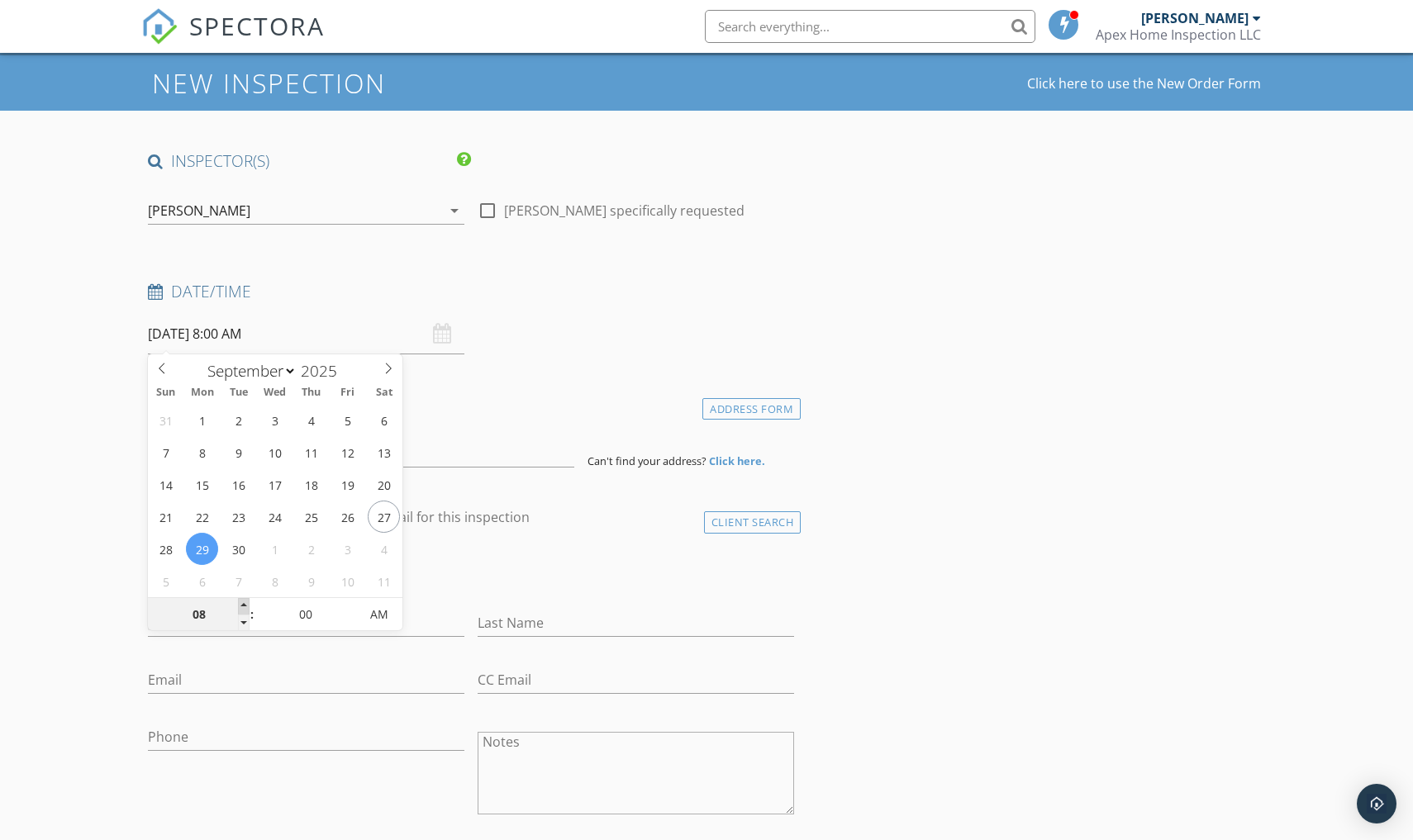
type input "09"
type input "[DATE] 9:00 AM"
click at [244, 603] on span at bounding box center [243, 606] width 11 height 17
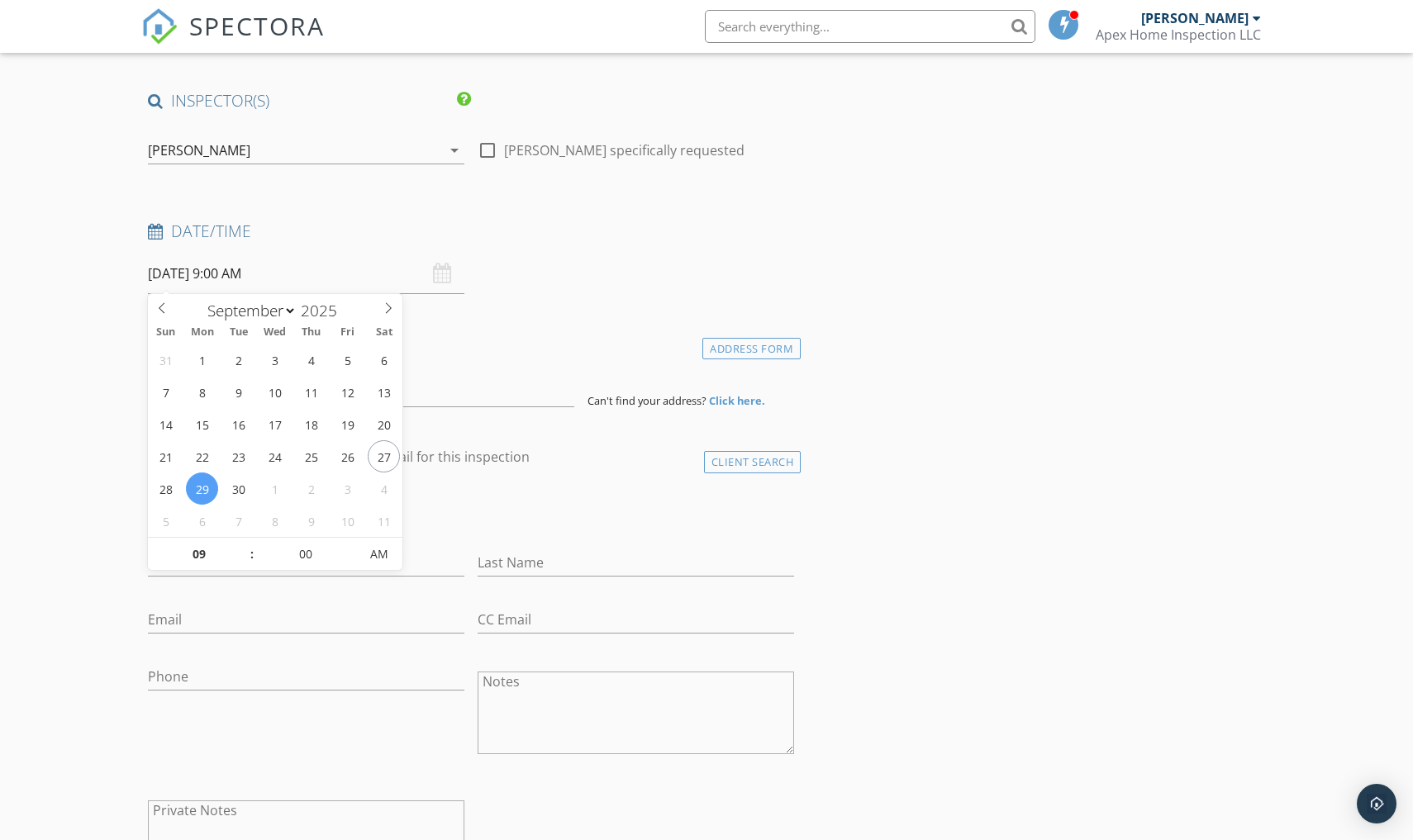
scroll to position [104, 0]
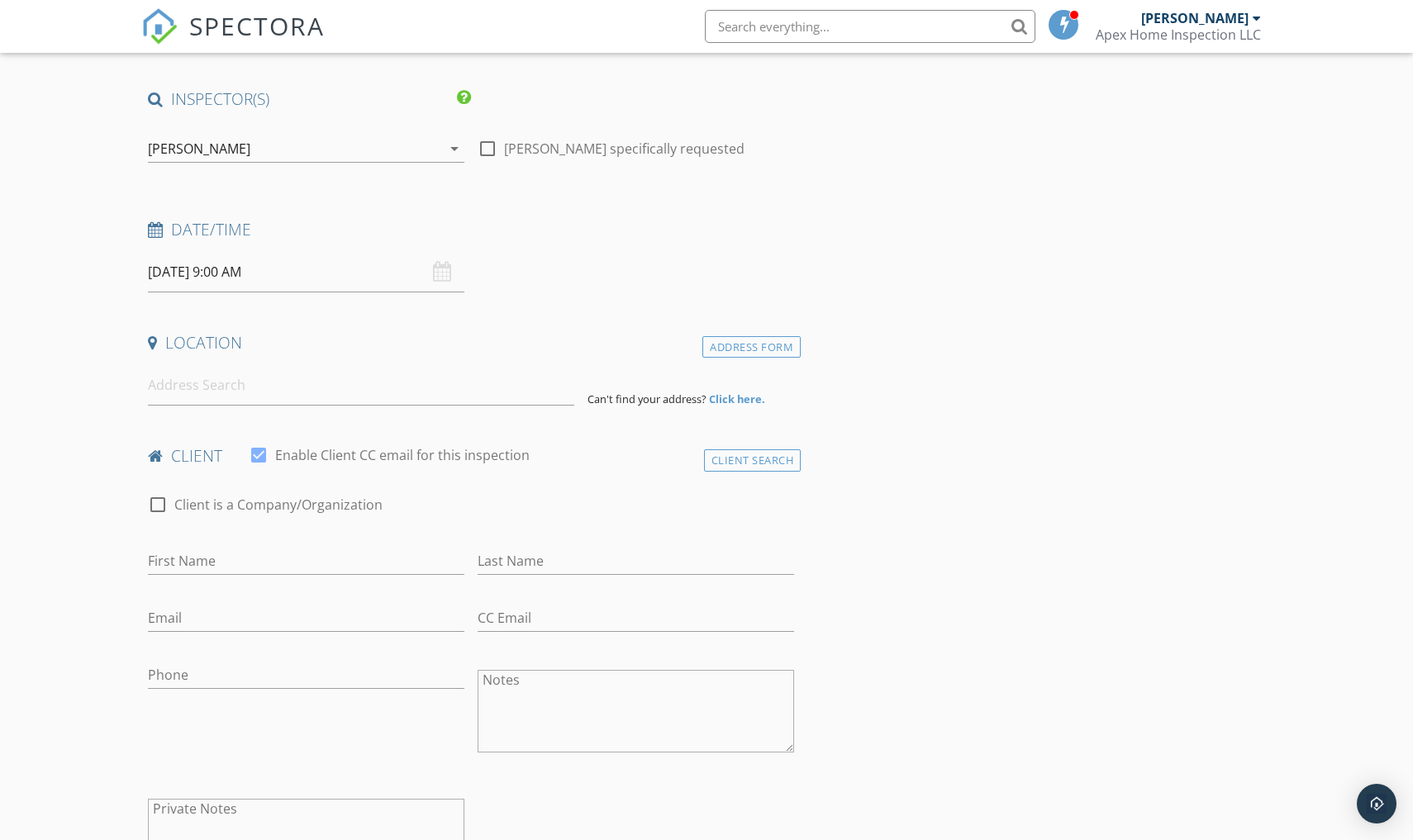
click at [596, 485] on div "check_box_outline_blank Client is a Company/Organization" at bounding box center [471, 506] width 660 height 56
click at [483, 391] on input at bounding box center [361, 385] width 427 height 40
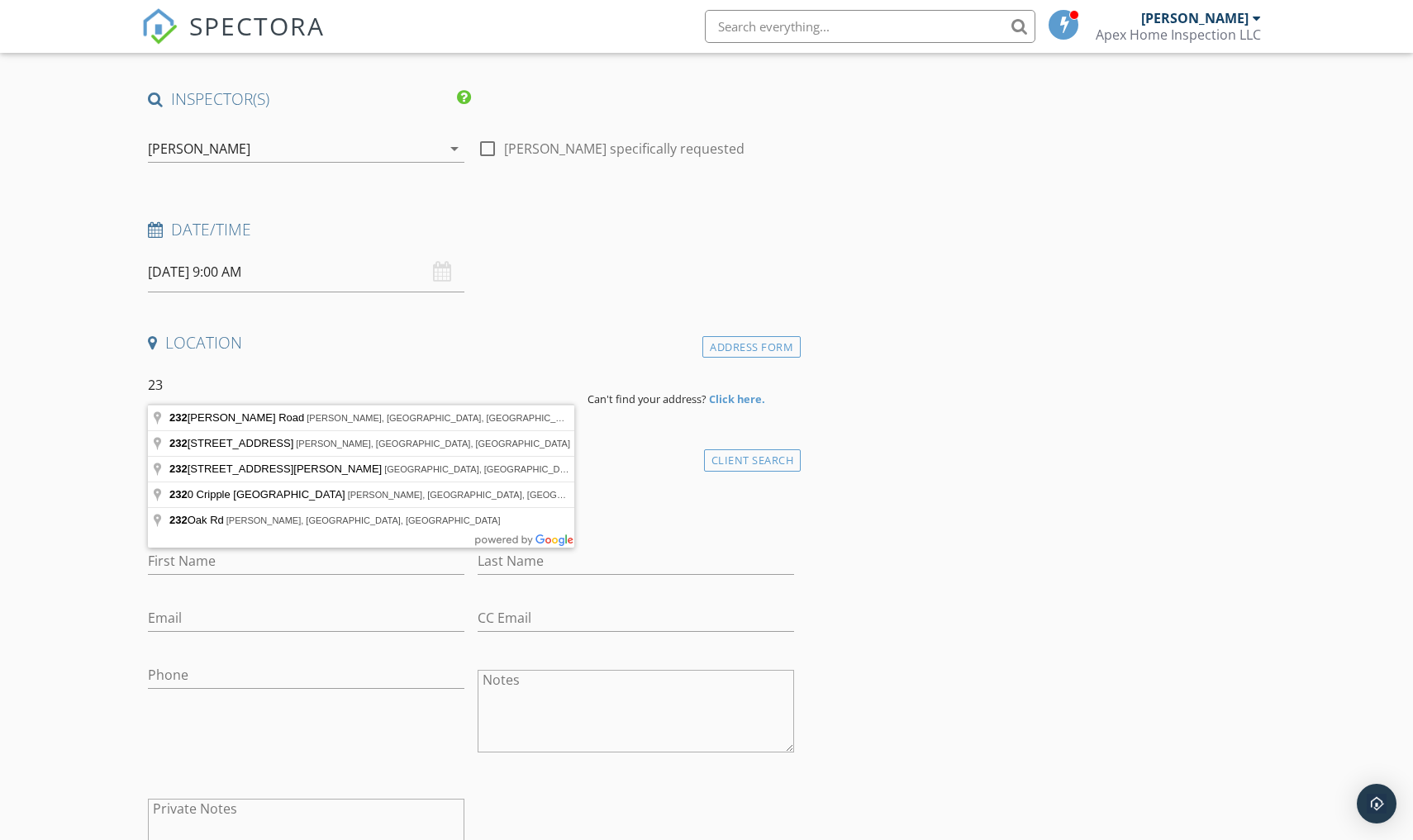
type input "2"
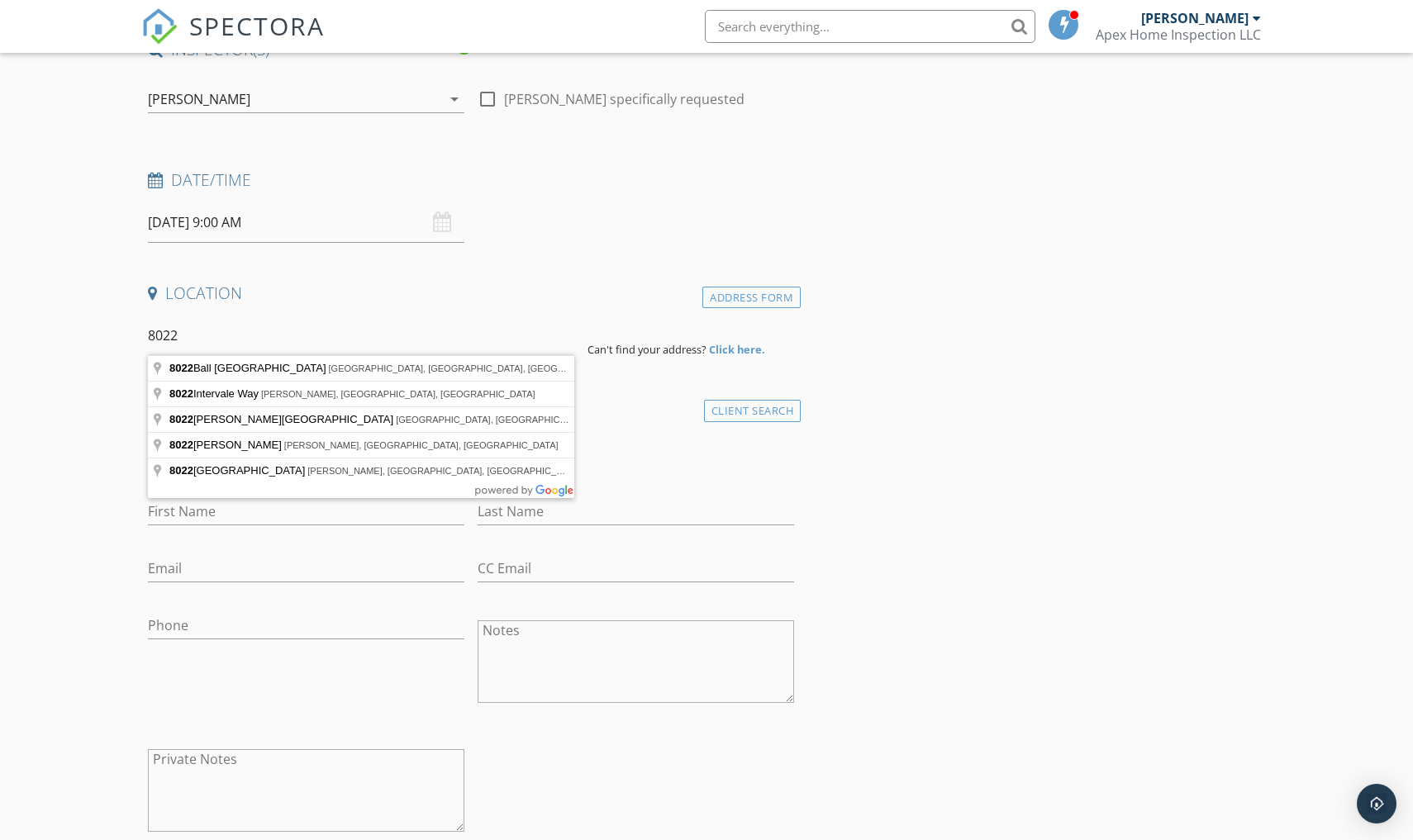
scroll to position [156, 0]
type input "[STREET_ADDRESS][PERSON_NAME]"
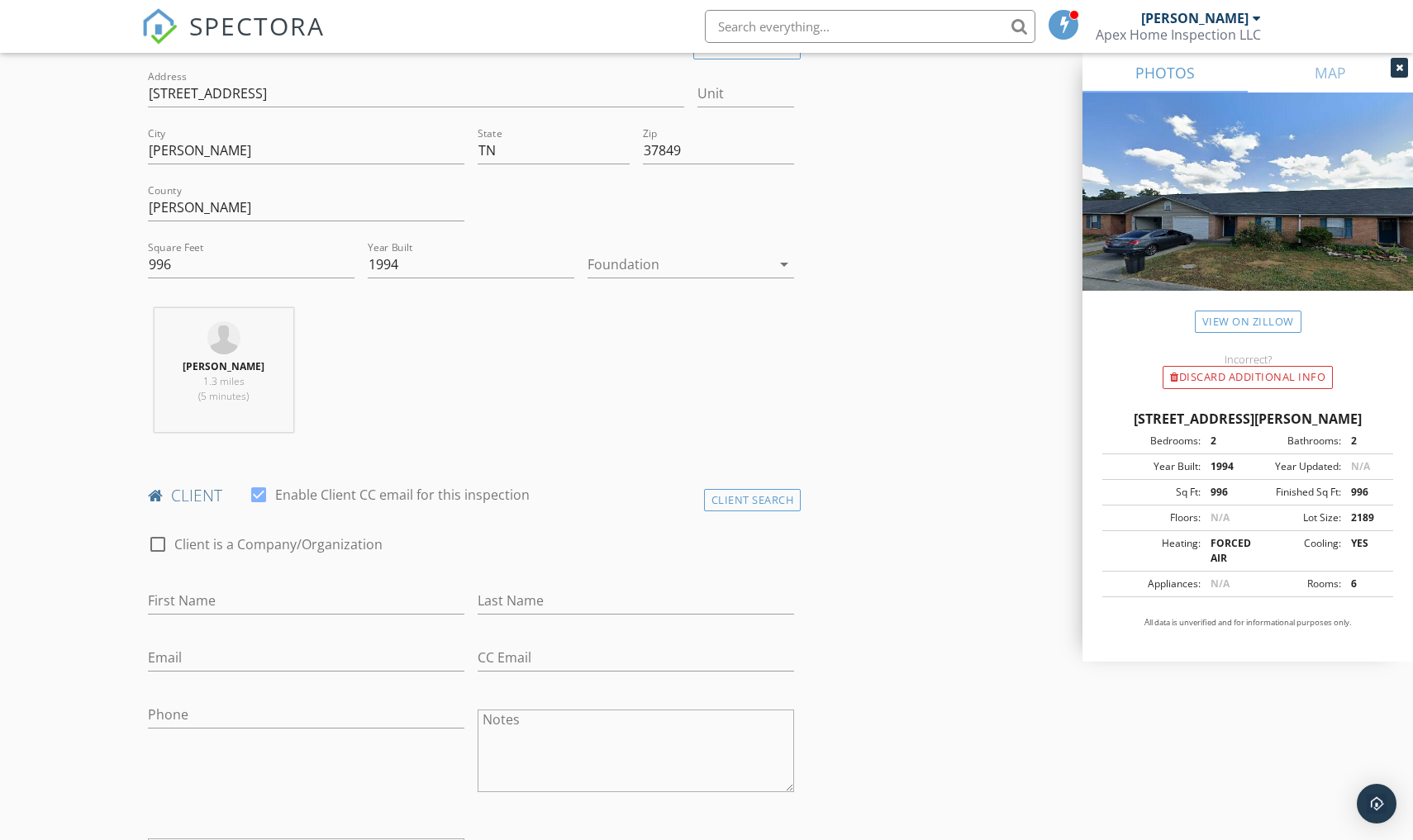
scroll to position [436, 0]
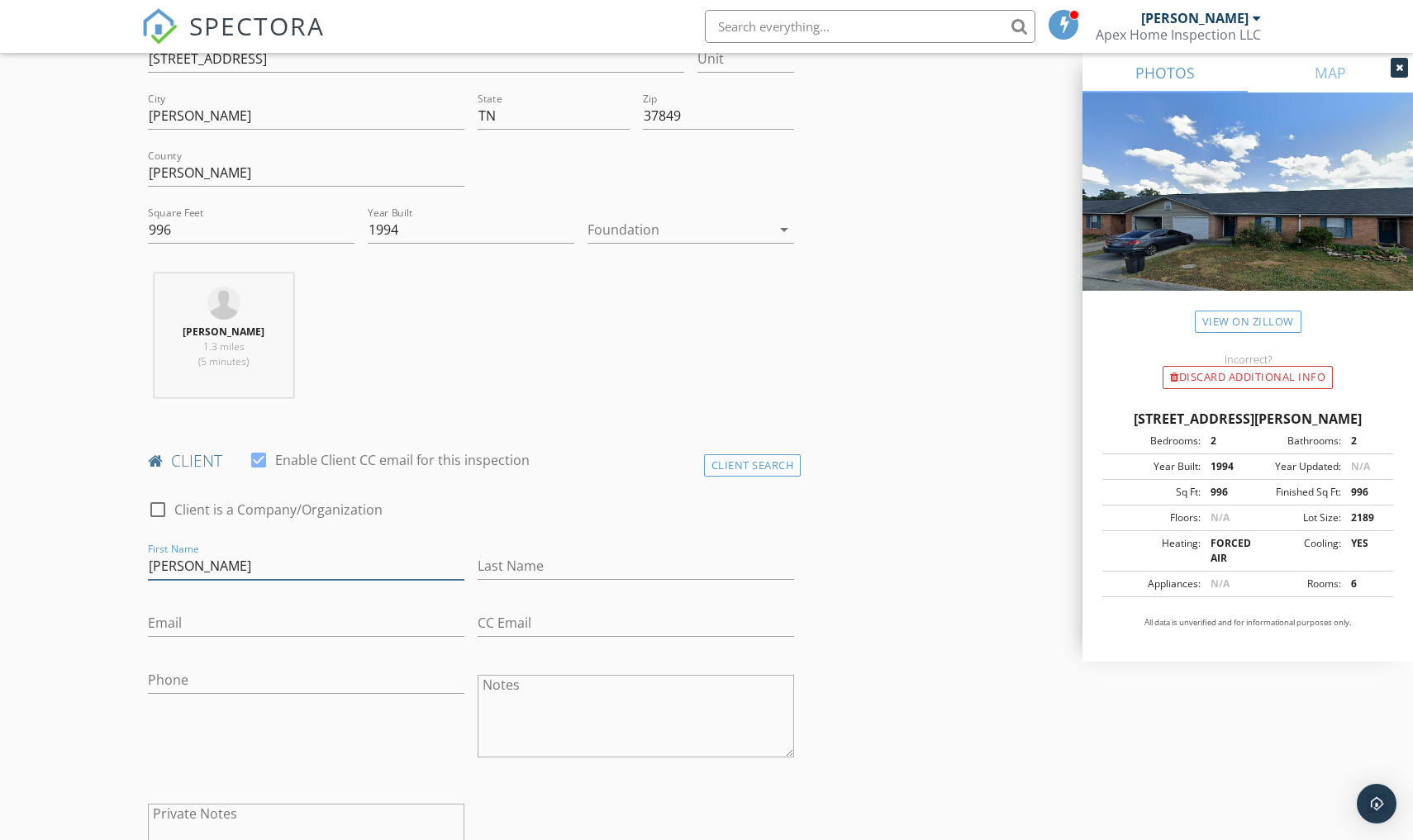
type input "[PERSON_NAME]"
type input "[EMAIL_ADDRESS][DOMAIN_NAME]"
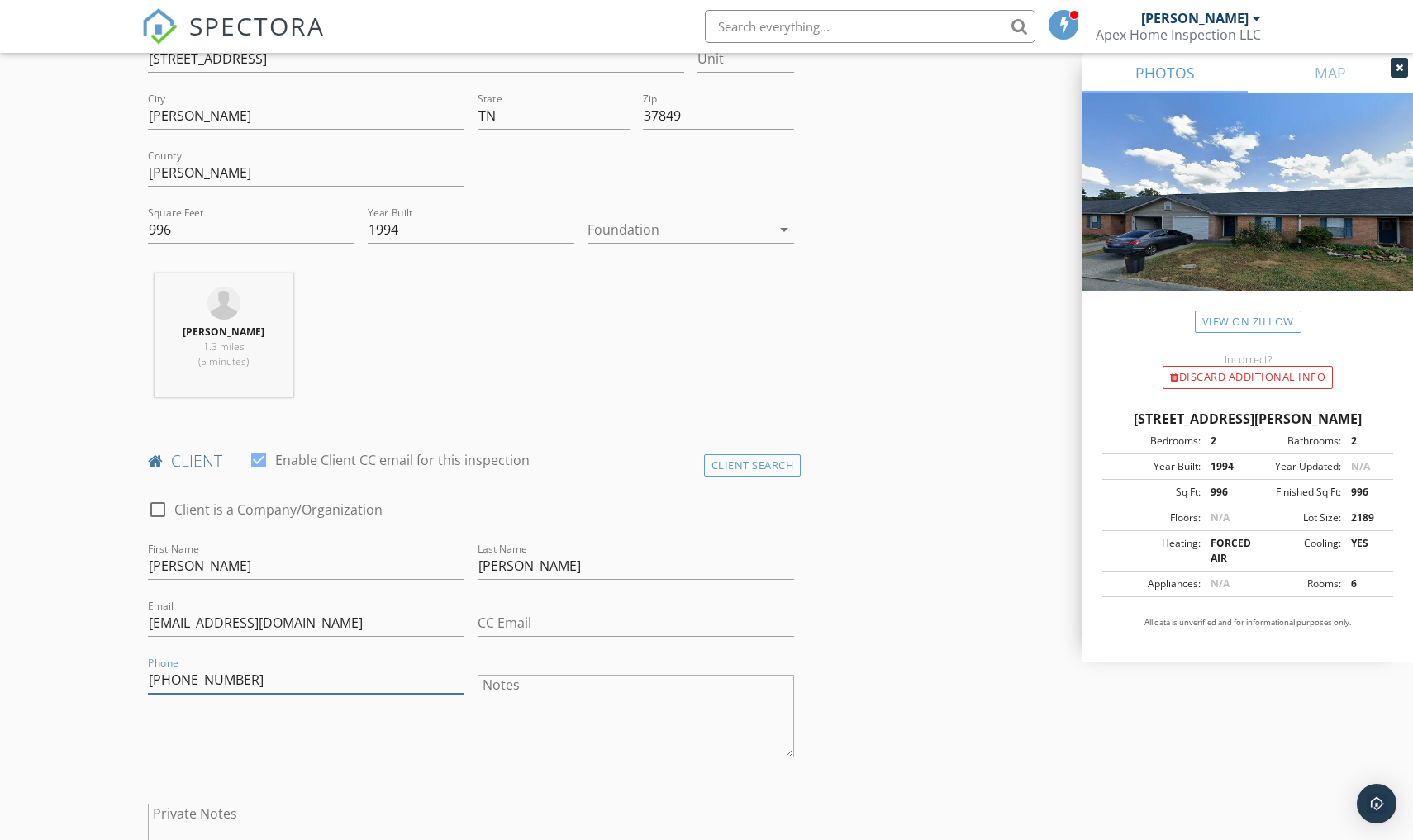
type input "[PHONE_NUMBER]"
click at [615, 404] on div "[PERSON_NAME] 1.3 miles (5 minutes)" at bounding box center [471, 342] width 660 height 137
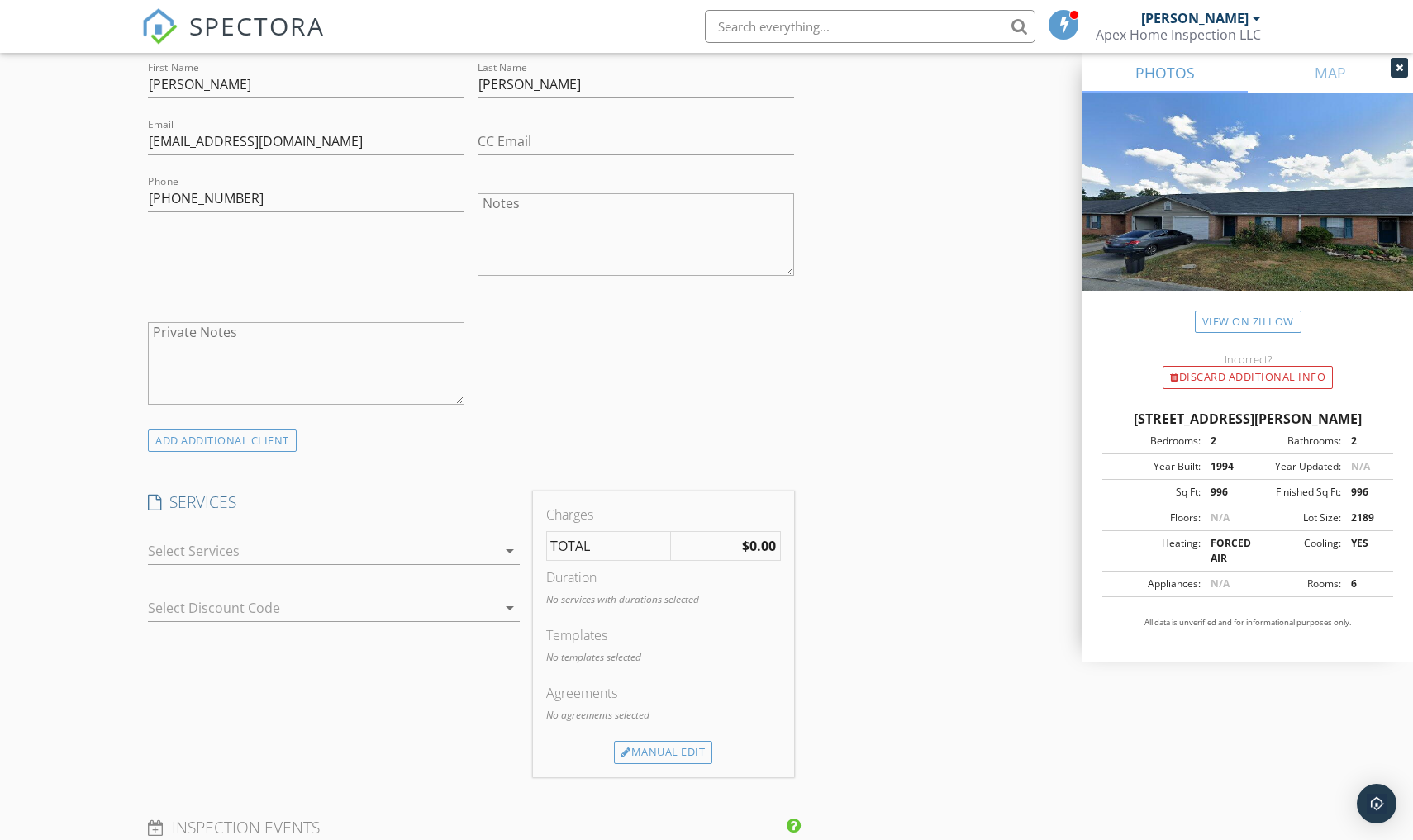
scroll to position [921, 0]
click at [355, 550] on div at bounding box center [321, 548] width 349 height 26
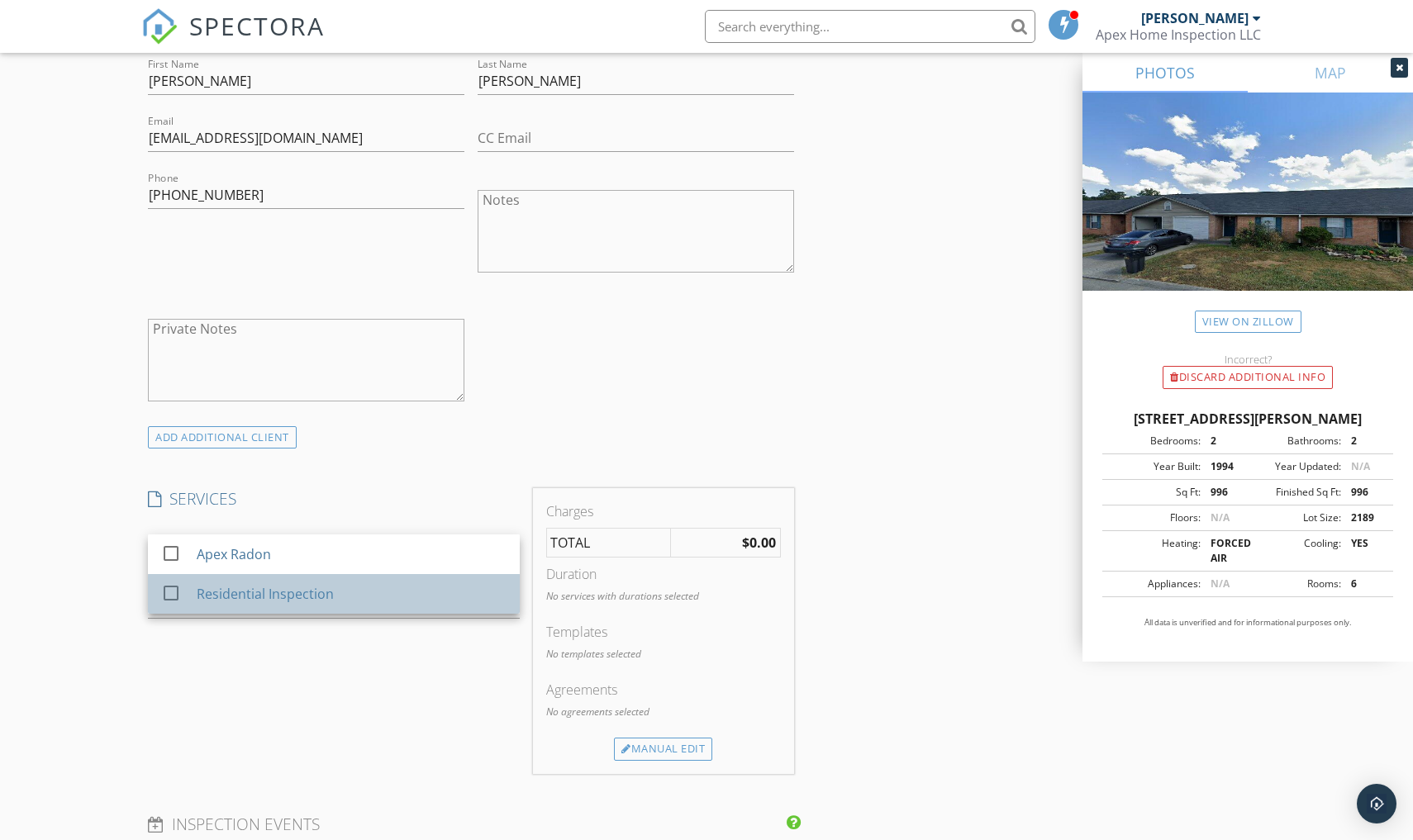
click at [304, 599] on div "Residential Inspection" at bounding box center [265, 593] width 137 height 20
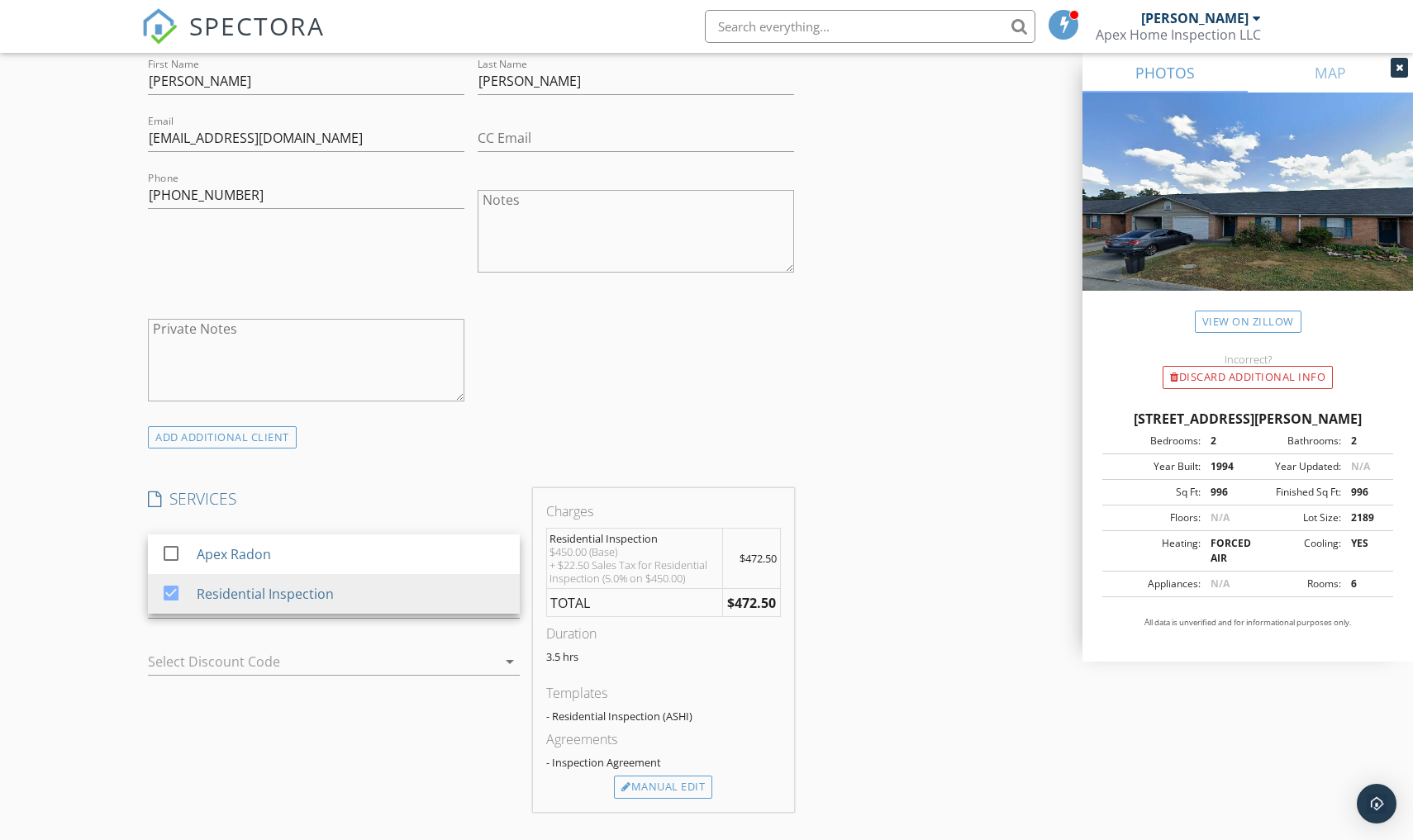
click at [362, 493] on h4 "SERVICES" at bounding box center [334, 499] width 372 height 21
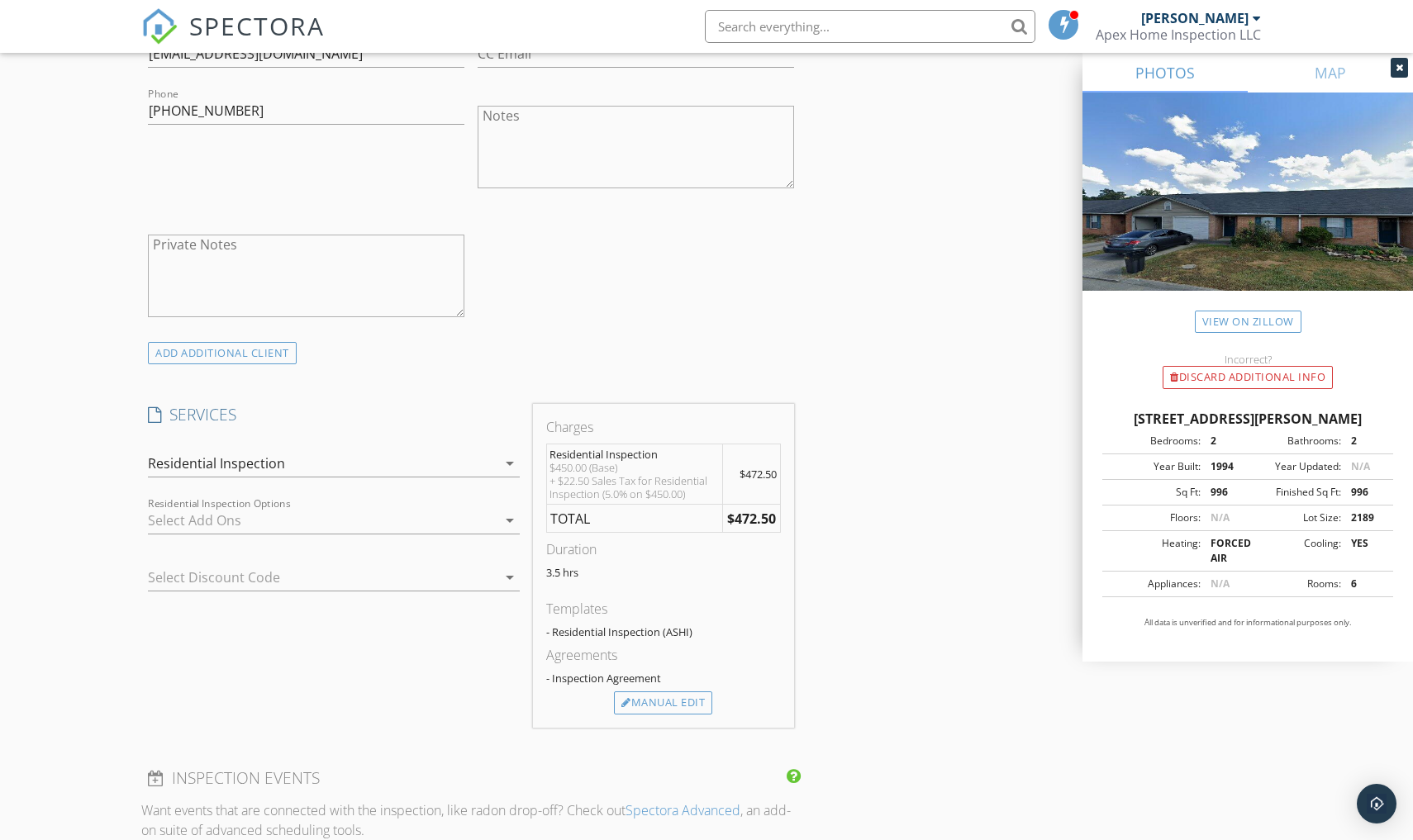
scroll to position [1017, 0]
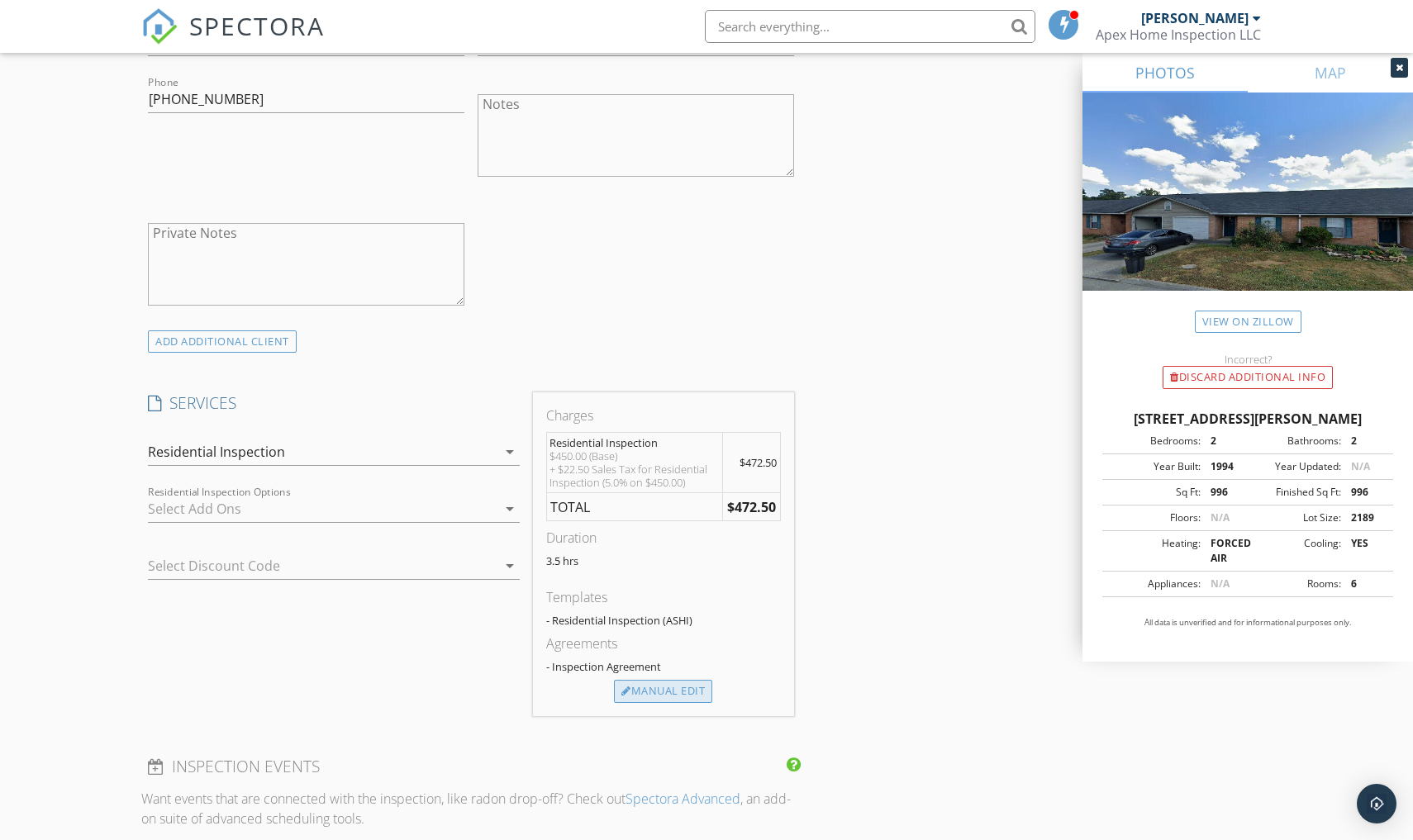
click at [647, 687] on div "Manual Edit" at bounding box center [663, 692] width 98 height 23
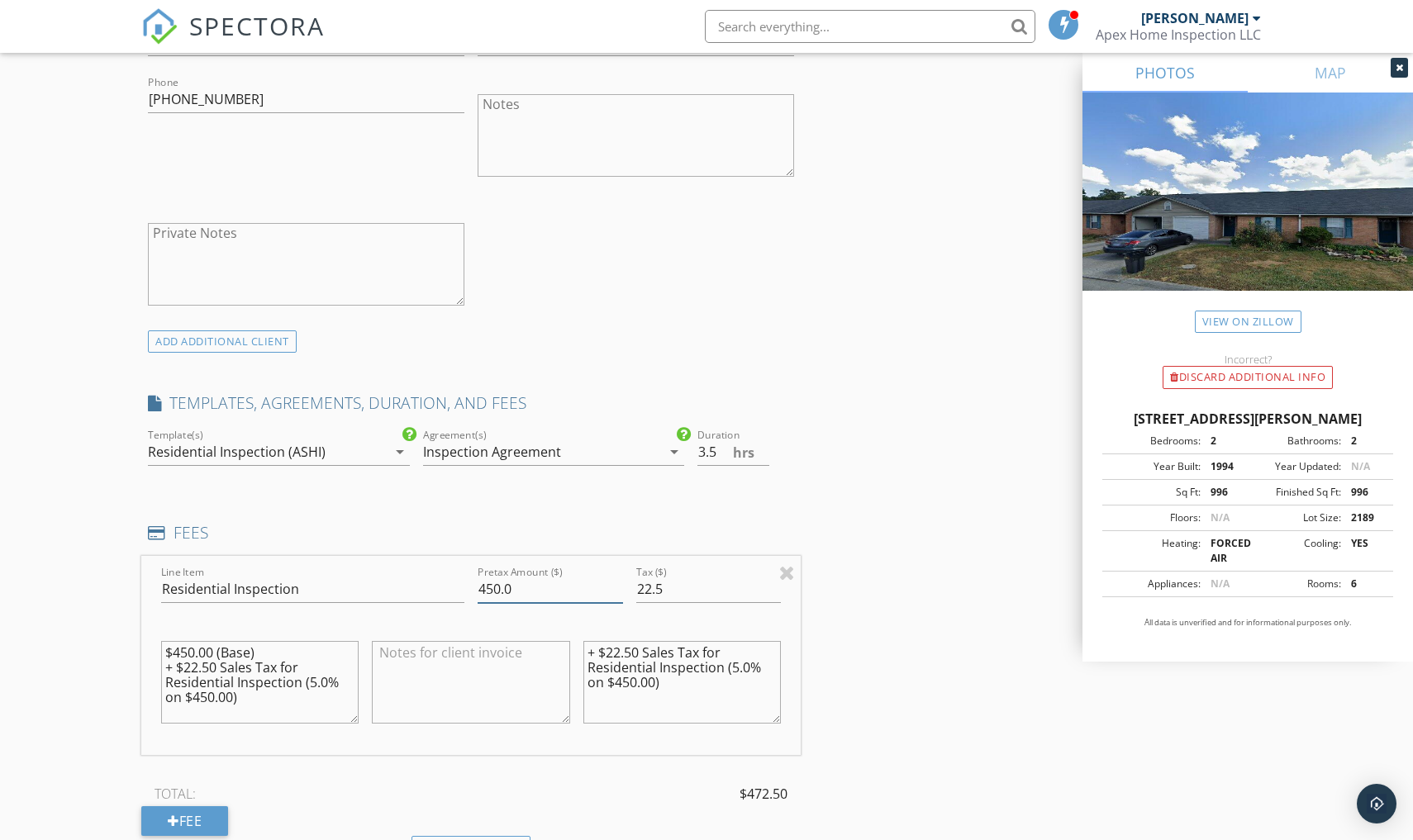
click at [583, 585] on input "450.0" at bounding box center [551, 589] width 146 height 27
type input "350"
click at [743, 586] on input "22.5" at bounding box center [710, 589] width 146 height 27
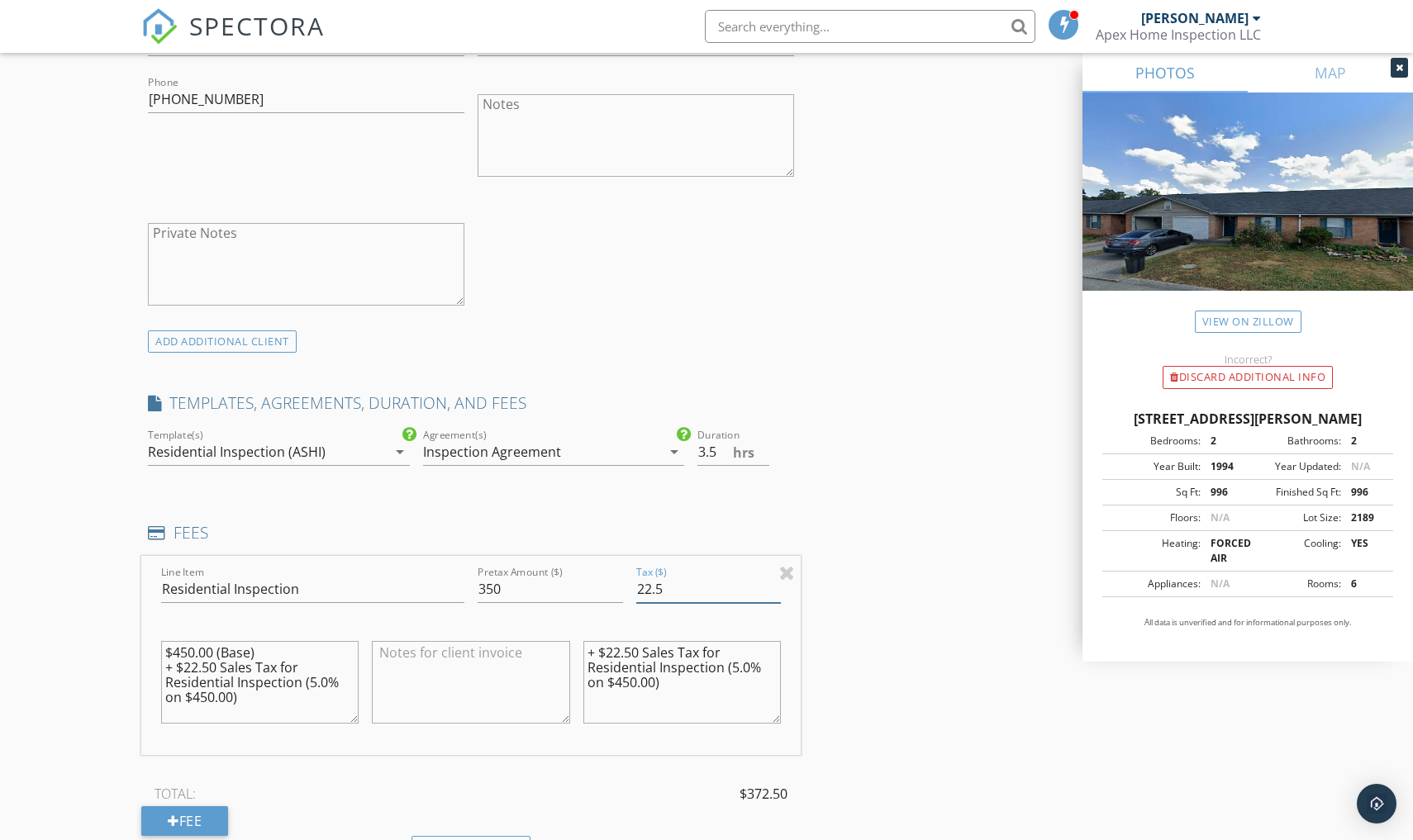
click at [743, 586] on input "22.5" at bounding box center [710, 589] width 146 height 27
type input "0"
click at [891, 542] on div "INSPECTOR(S) check_box [PERSON_NAME] PRIMARY [PERSON_NAME] arrow_drop_down chec…" at bounding box center [707, 684] width 1131 height 3018
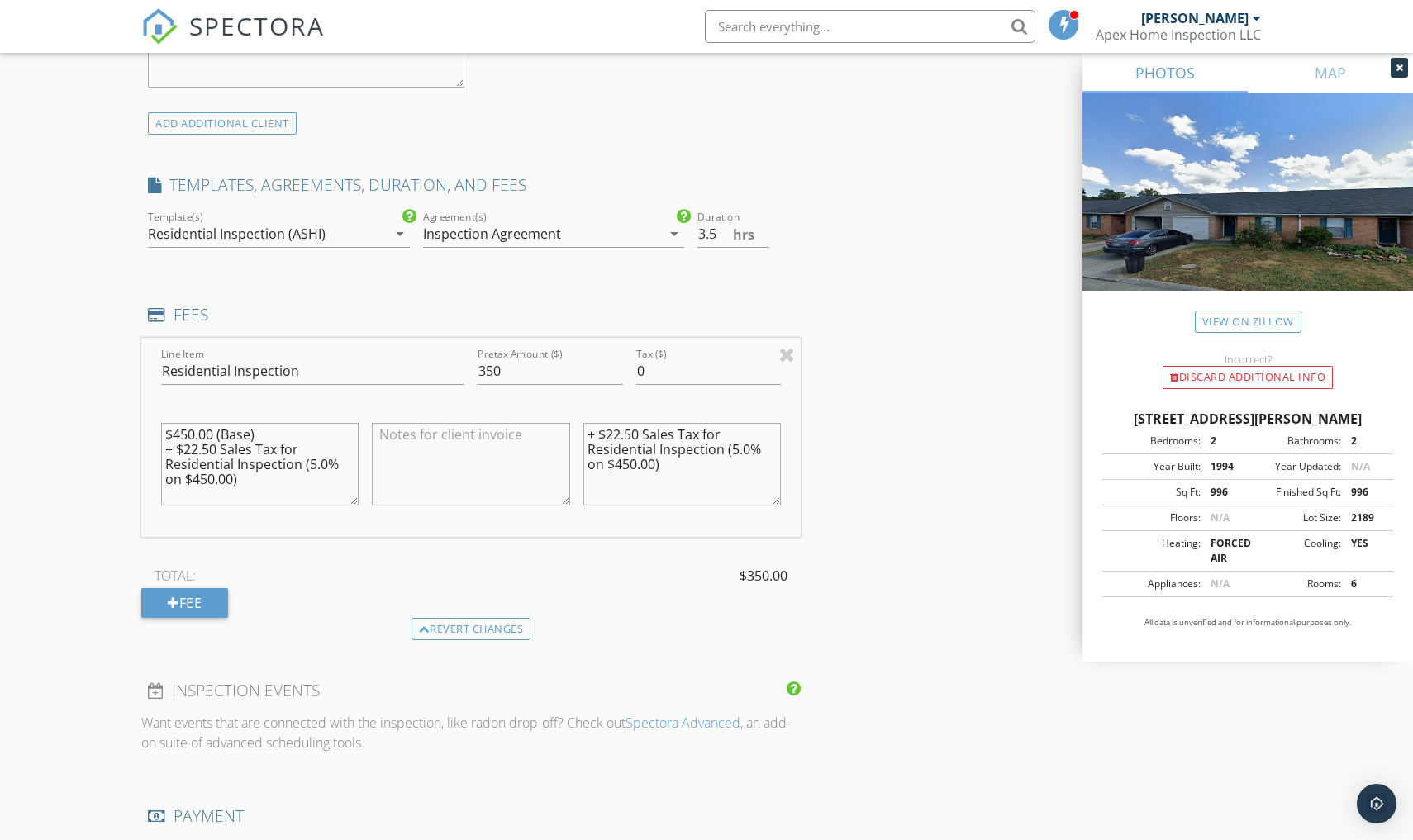
scroll to position [1233, 0]
click at [677, 235] on icon "arrow_drop_down" at bounding box center [674, 235] width 20 height 20
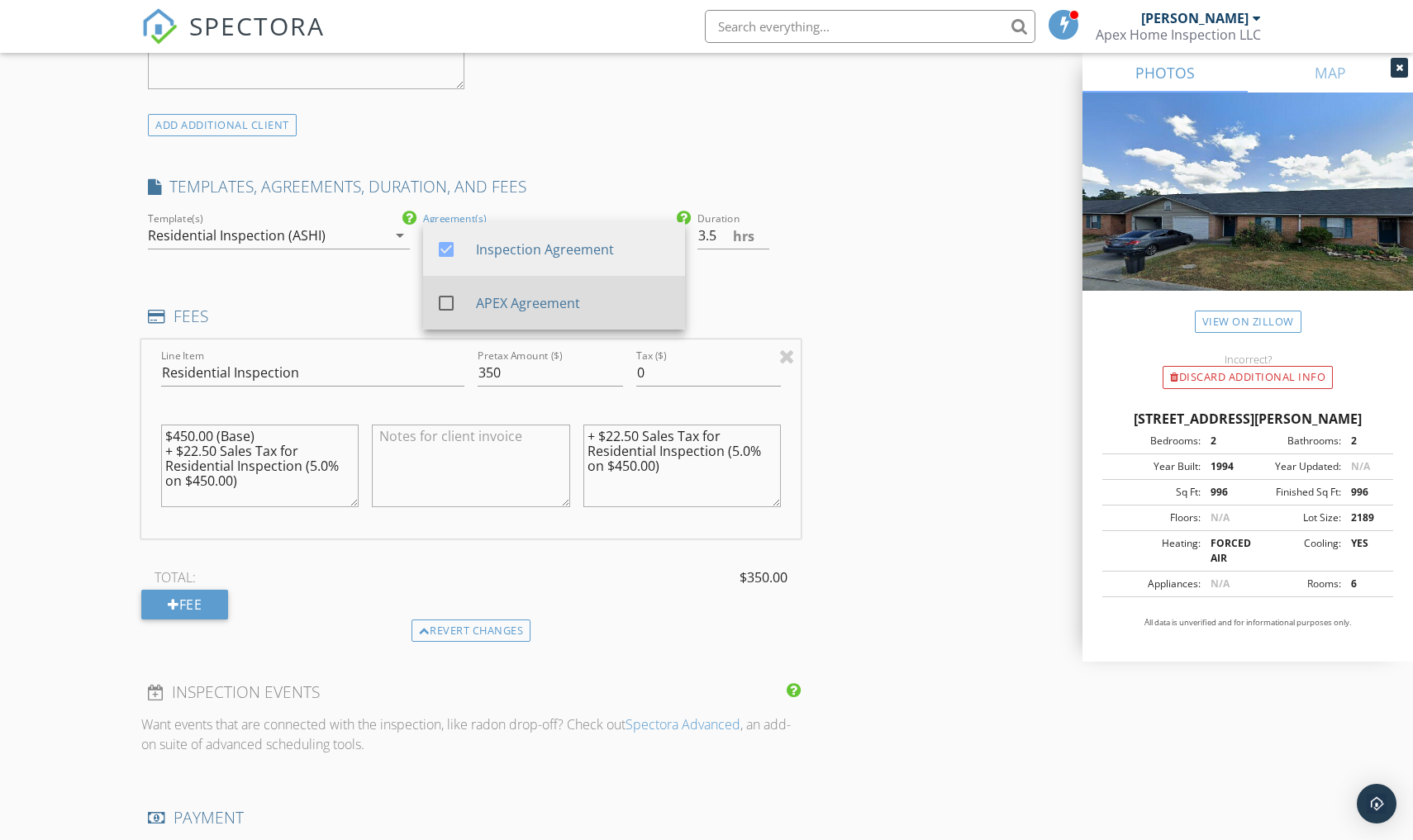
click at [588, 303] on div "APEX Agreement" at bounding box center [573, 303] width 197 height 20
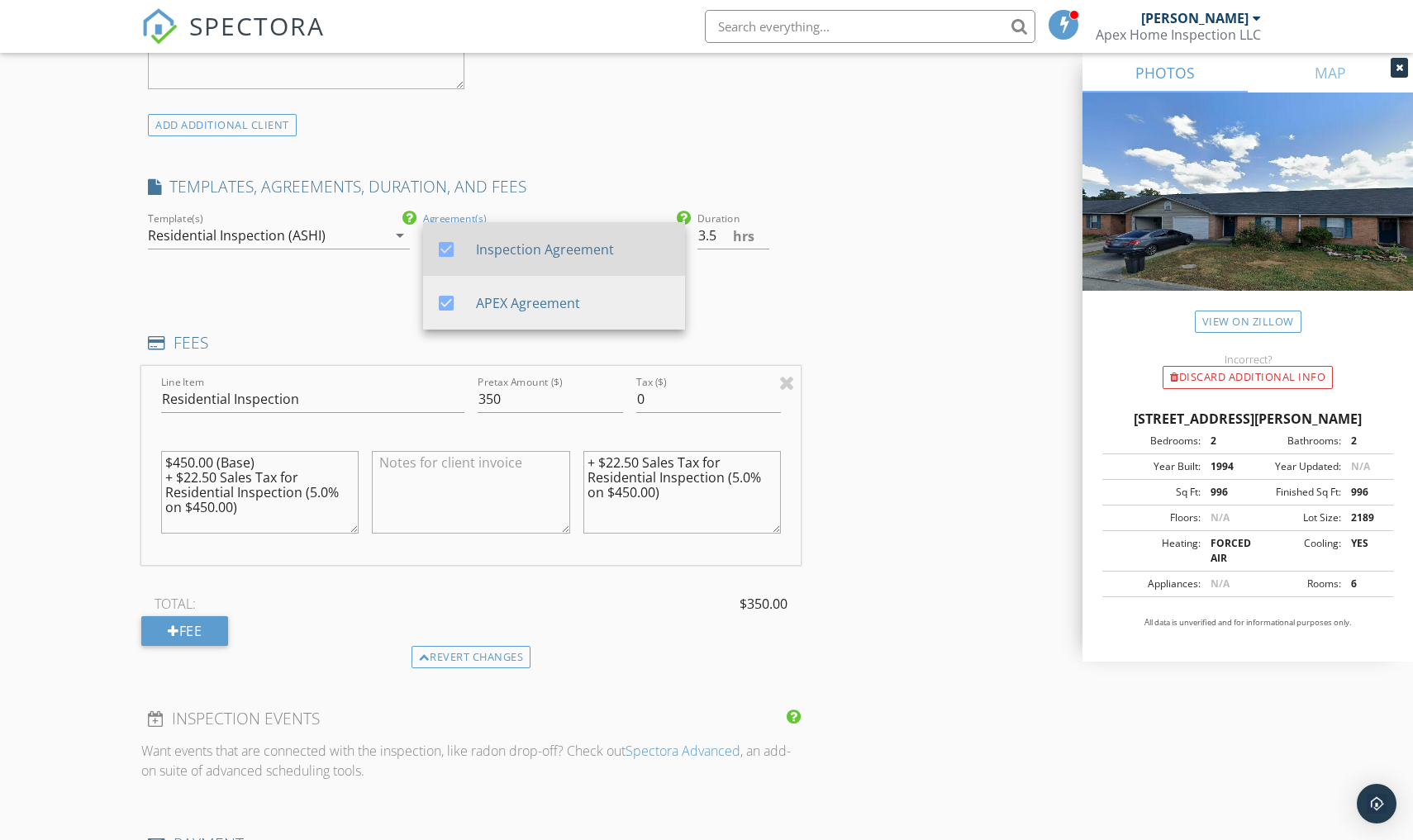
click at [529, 245] on div "Inspection Agreement" at bounding box center [573, 249] width 197 height 20
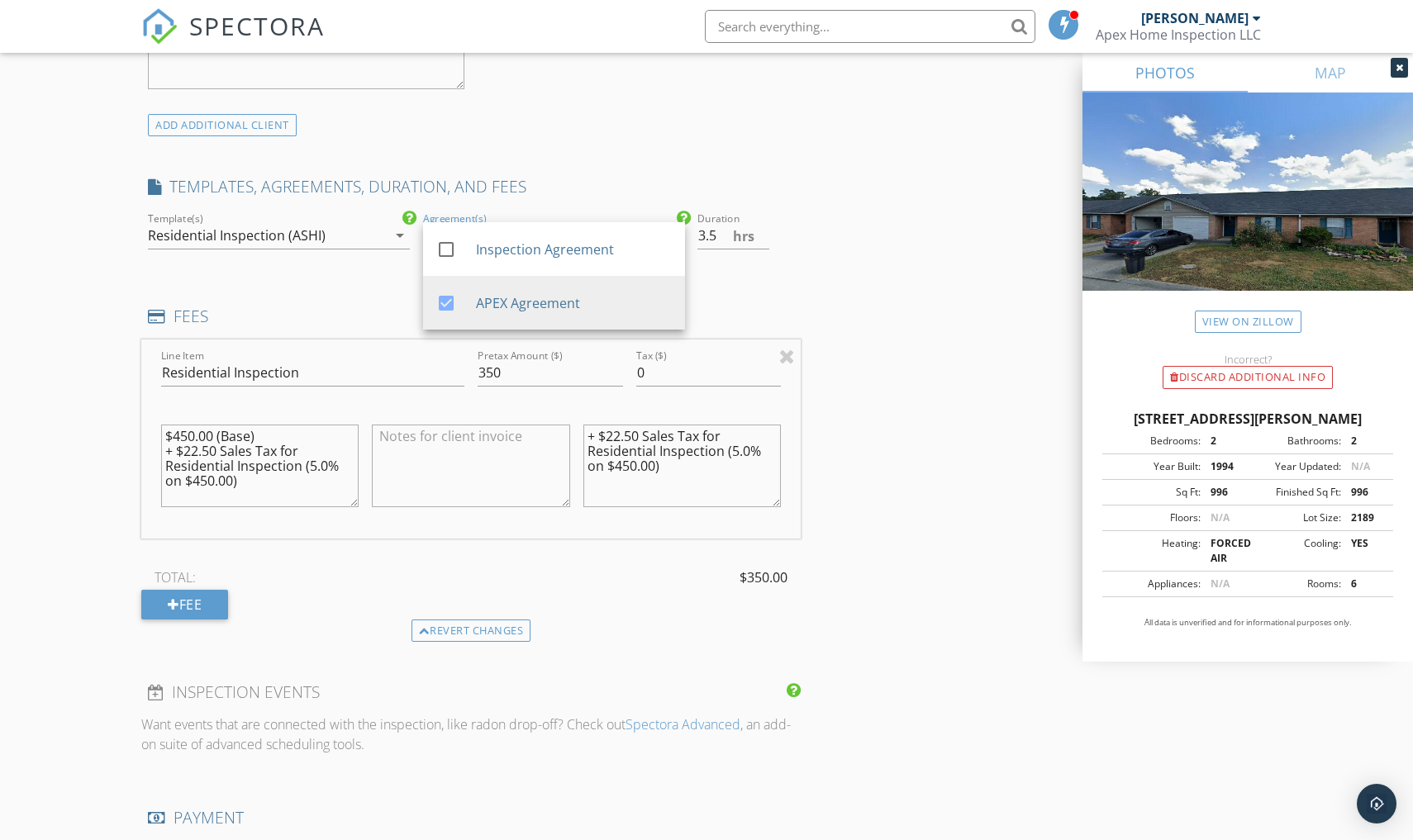
click at [594, 151] on div "INSPECTOR(S) check_box [PERSON_NAME] PRIMARY [PERSON_NAME] arrow_drop_down chec…" at bounding box center [471, 419] width 660 height 2921
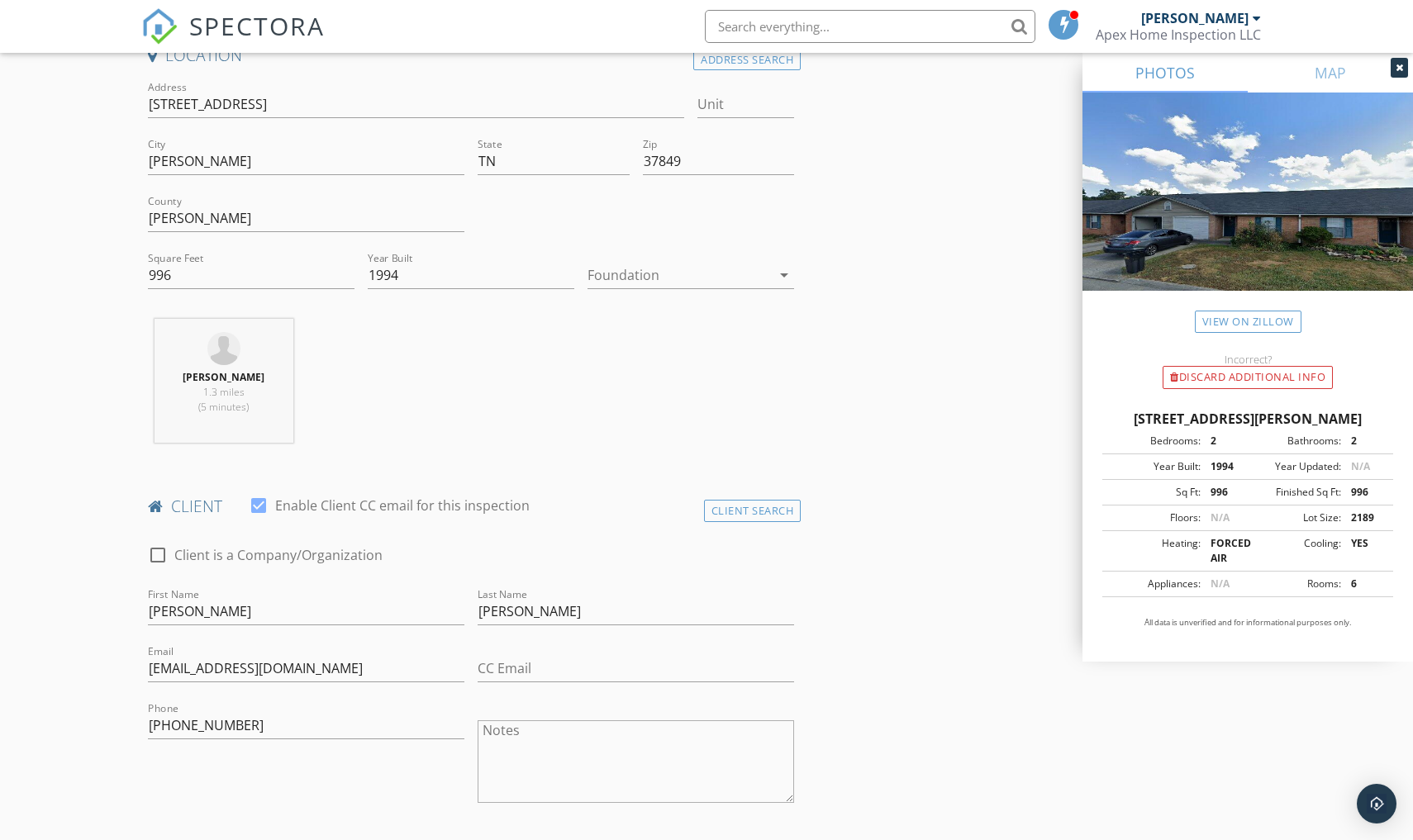
scroll to position [399, 0]
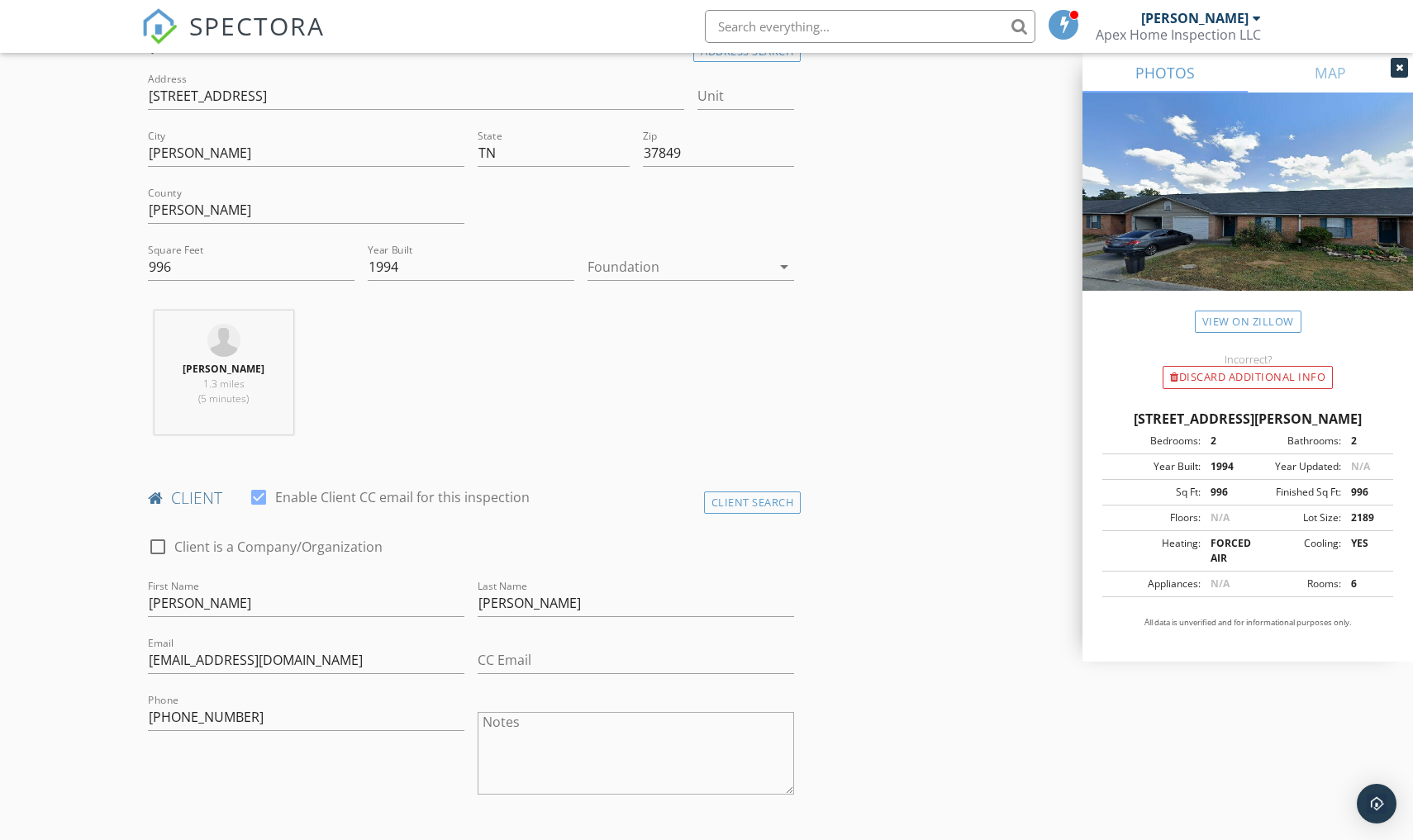
click at [448, 410] on div "[PERSON_NAME] 1.3 miles (5 minutes)" at bounding box center [471, 379] width 660 height 137
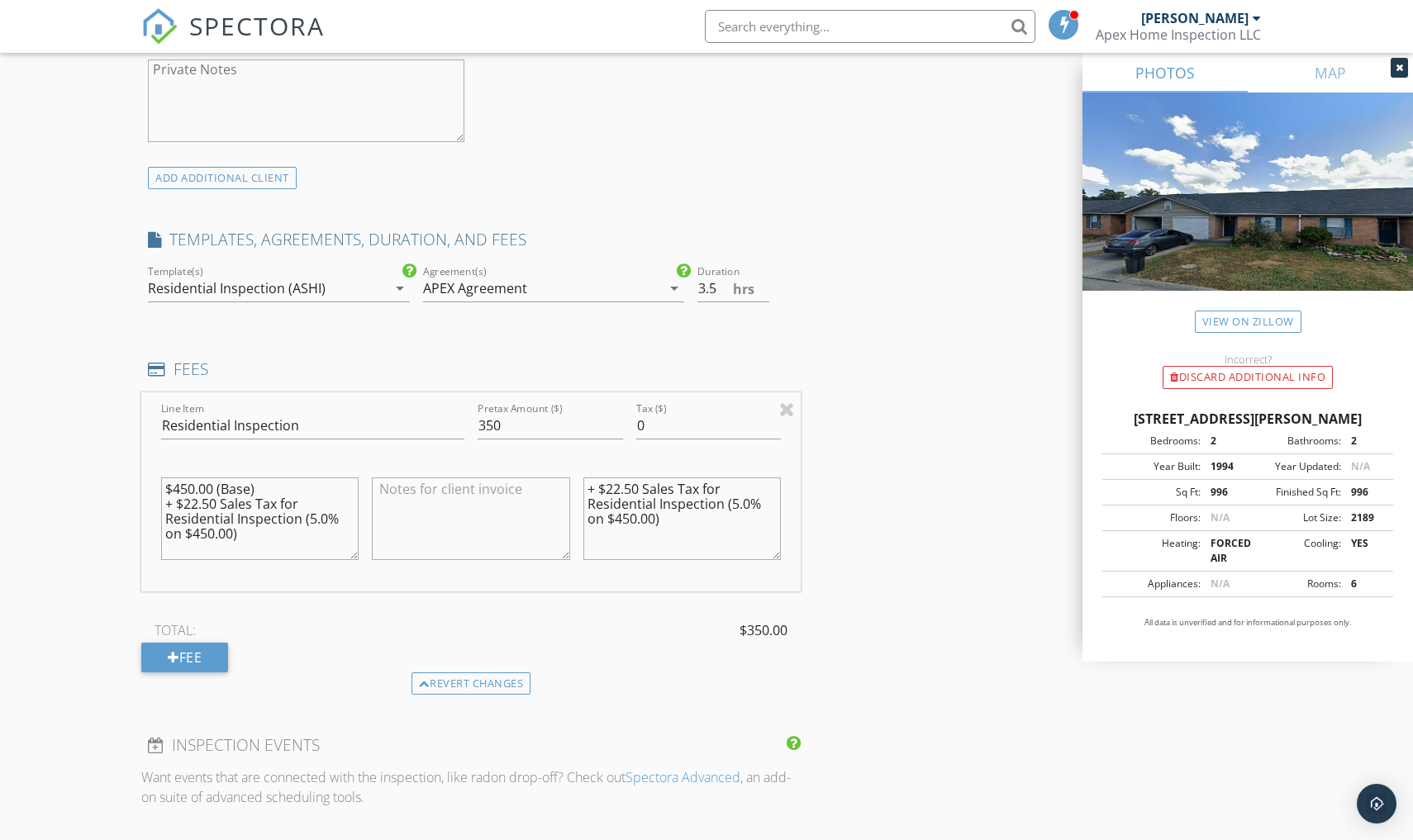
scroll to position [1173, 0]
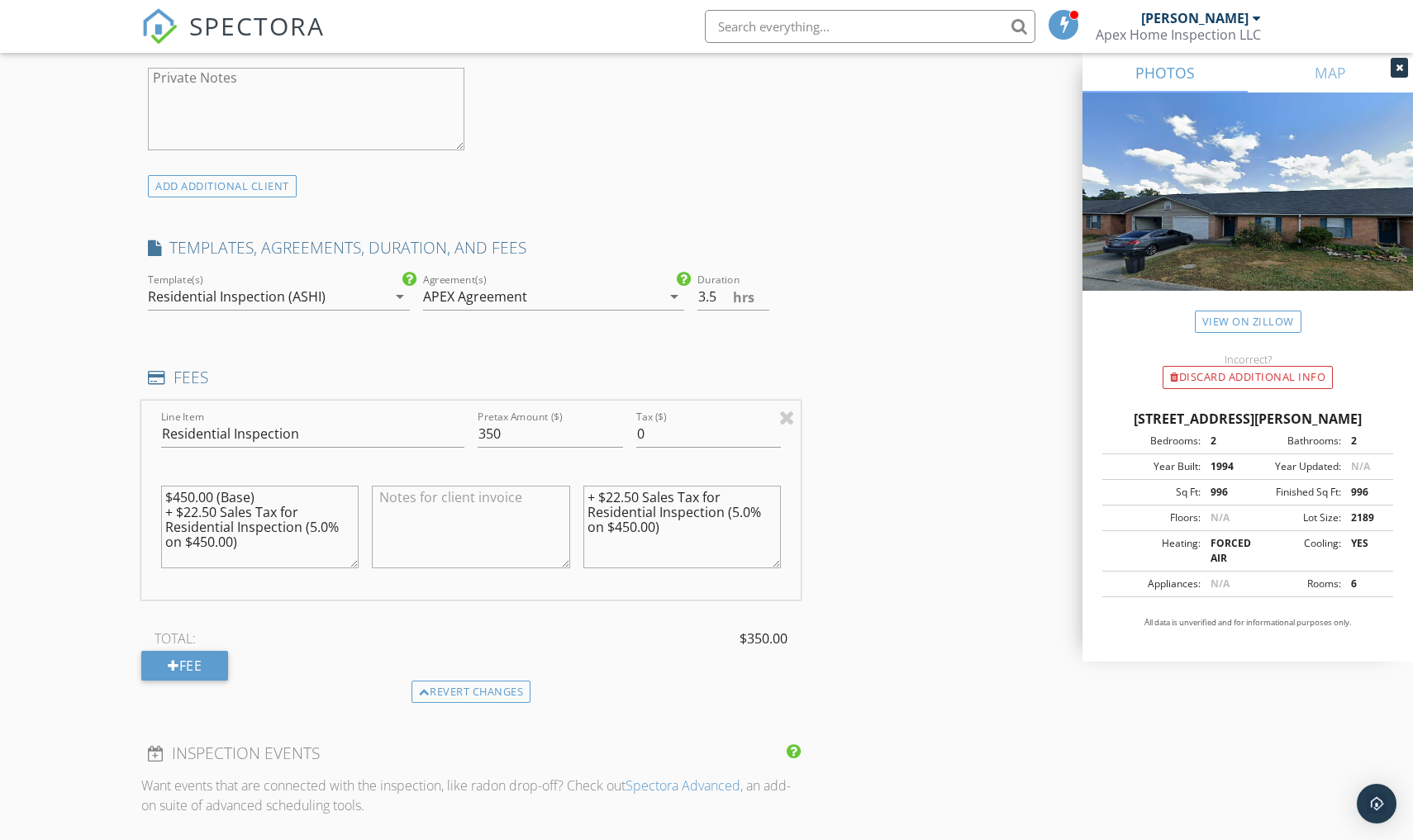
click at [394, 296] on icon "arrow_drop_down" at bounding box center [400, 297] width 20 height 20
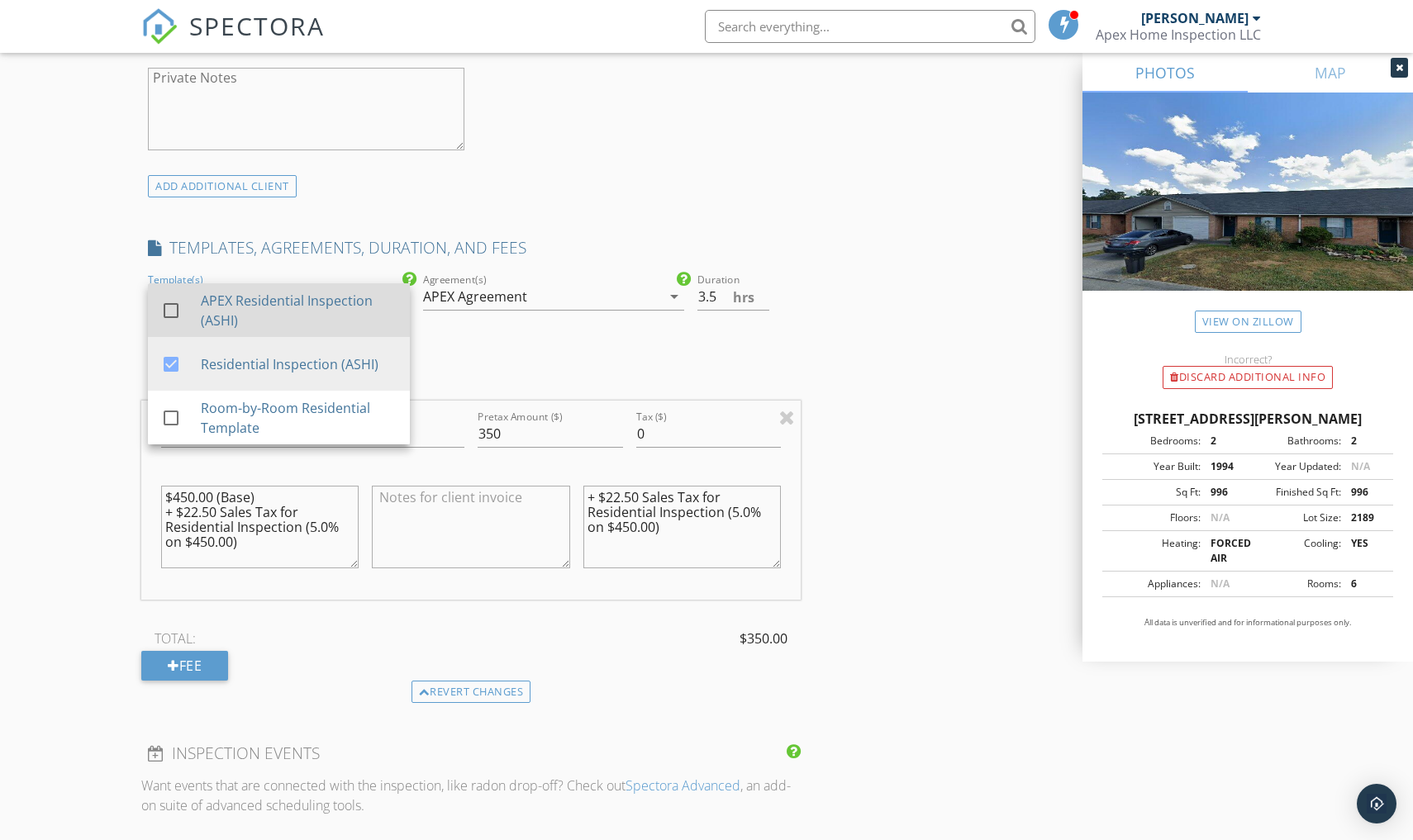
click at [166, 304] on div at bounding box center [171, 311] width 28 height 28
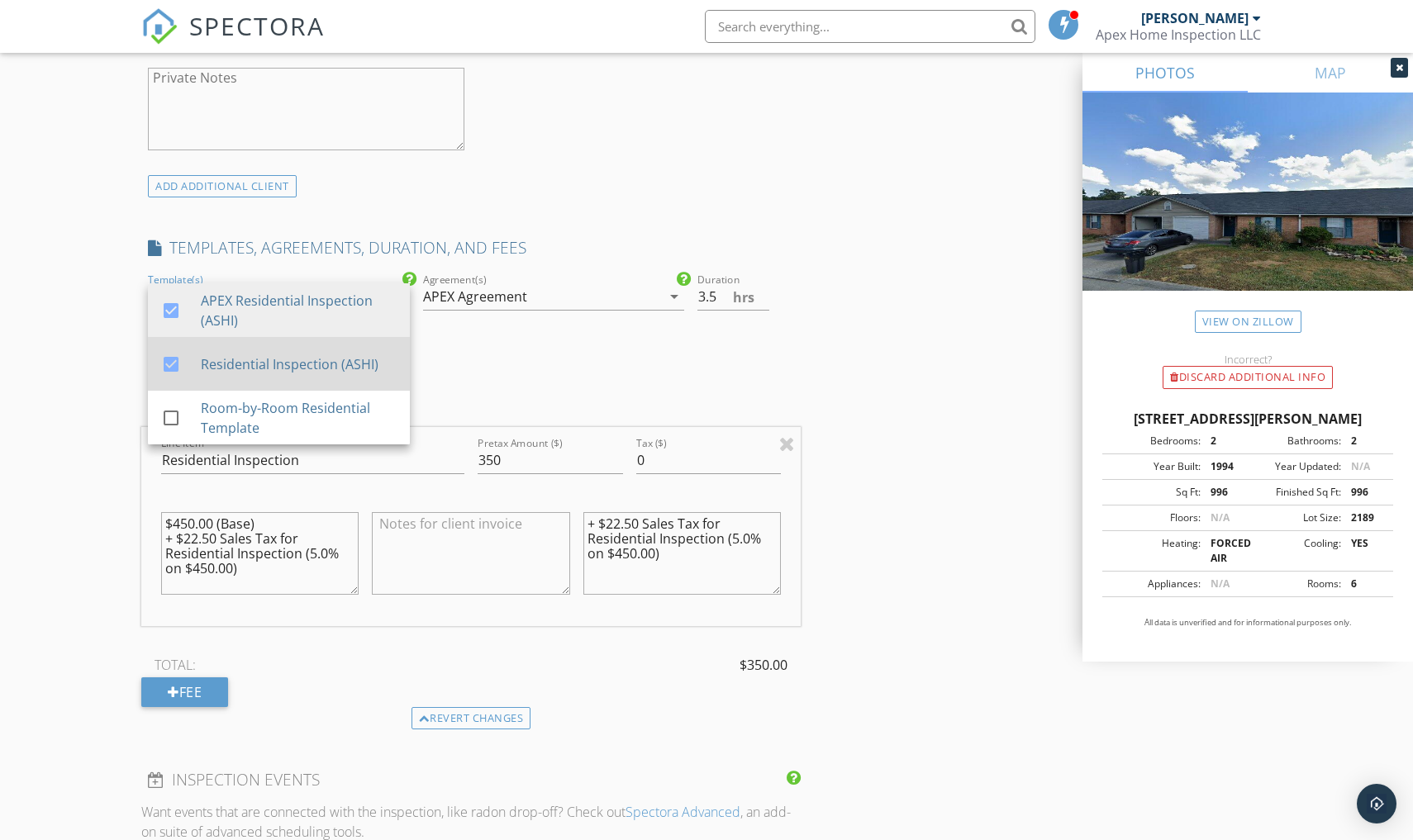
click at [174, 356] on div at bounding box center [171, 364] width 28 height 28
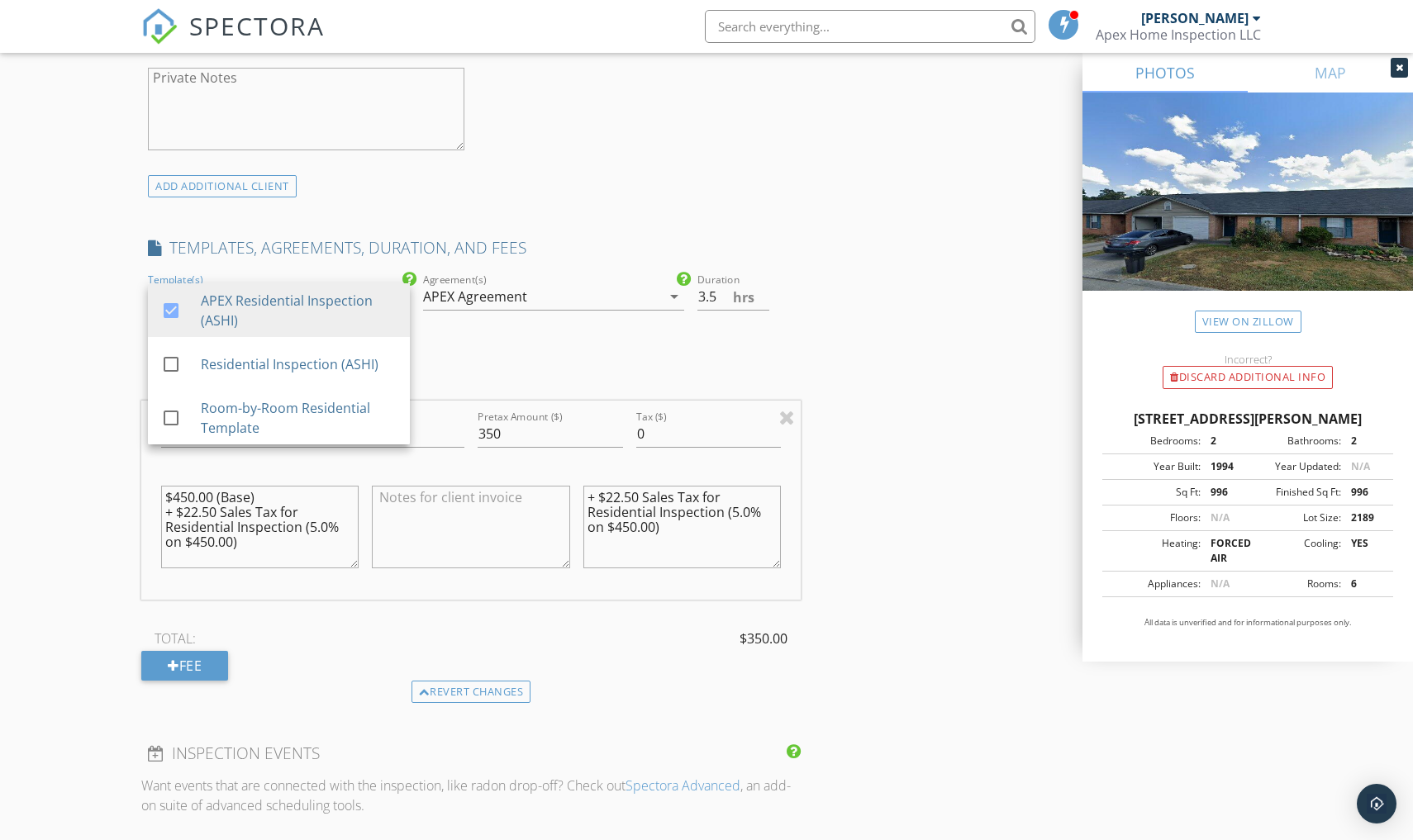
click at [535, 183] on div "ADD ADDITIONAL client" at bounding box center [471, 186] width 660 height 22
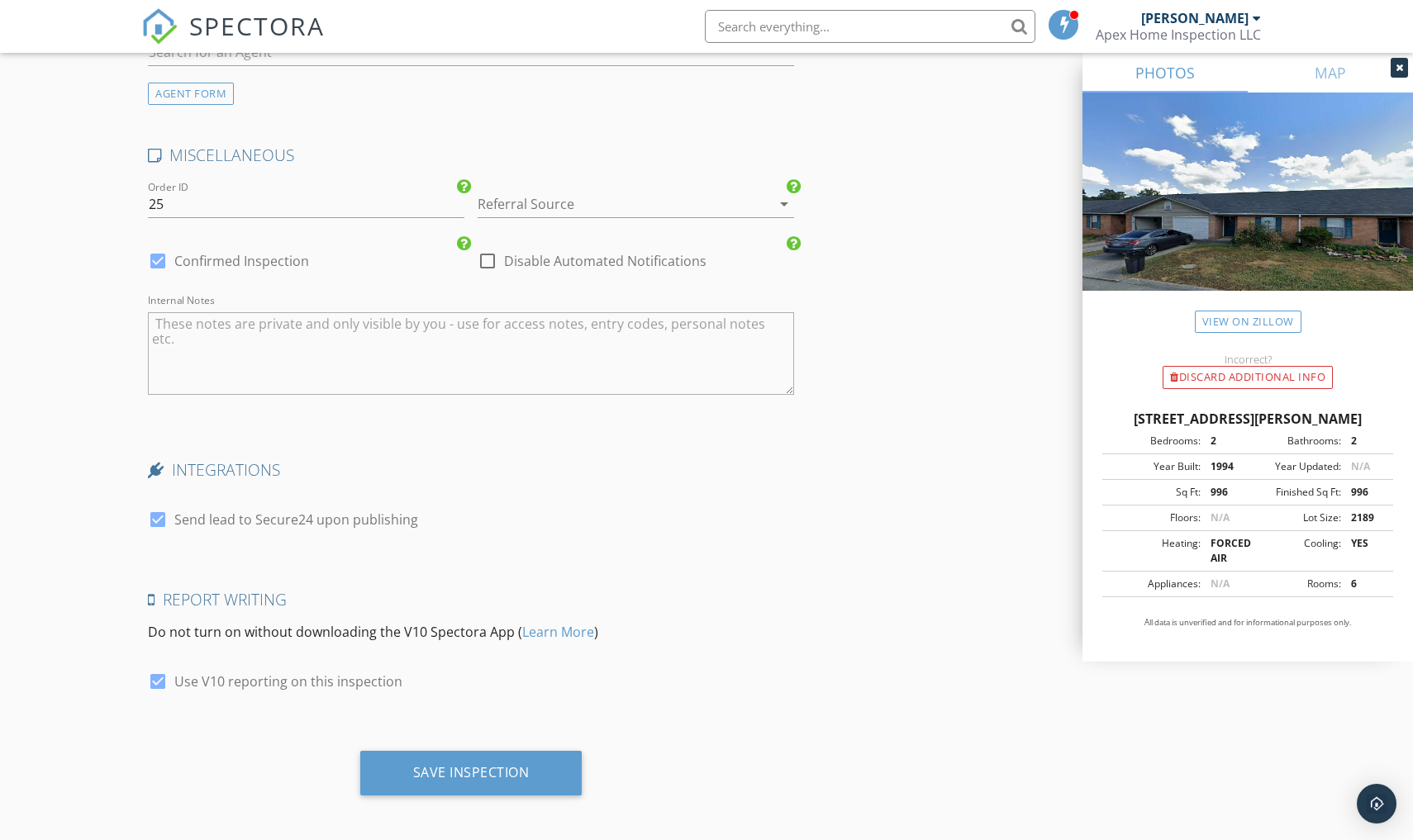
scroll to position [2402, 0]
click at [441, 765] on div "Save Inspection" at bounding box center [472, 773] width 117 height 17
